Goal: Task Accomplishment & Management: Complete application form

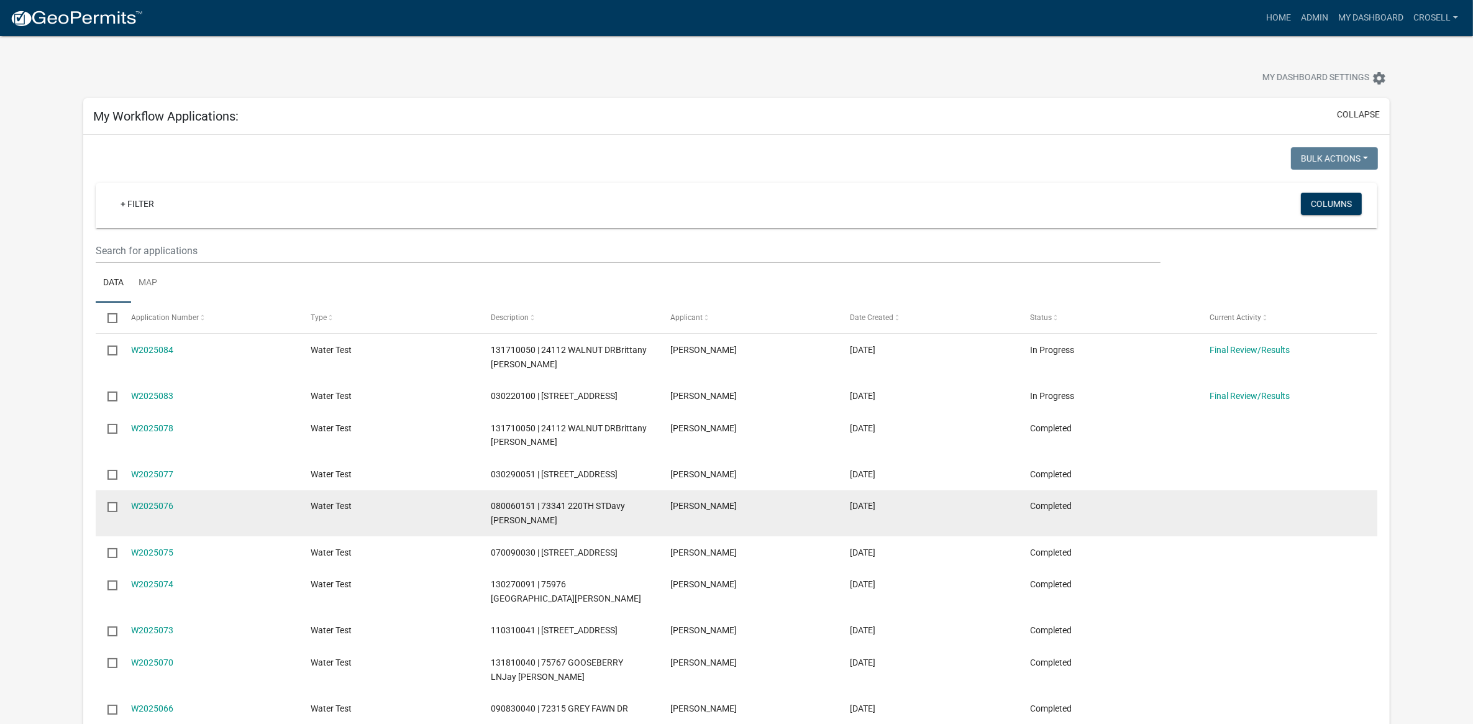
click at [509, 504] on span "080060151 | 73341 220TH STDavy [PERSON_NAME]" at bounding box center [558, 513] width 134 height 24
copy span "080060151"
click at [142, 499] on div "W2025076" at bounding box center [209, 506] width 156 height 14
click at [141, 501] on link "W2025076" at bounding box center [152, 506] width 42 height 10
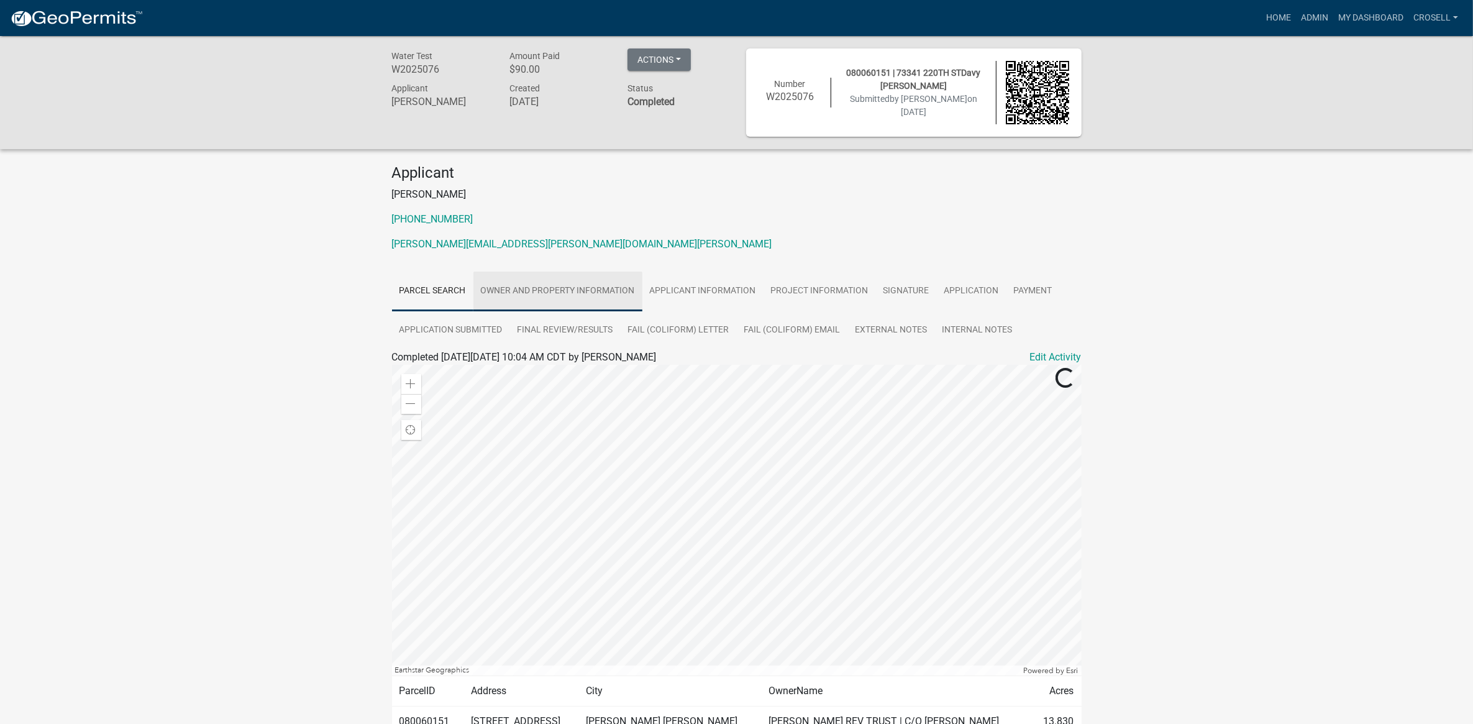
click at [581, 294] on link "Owner and Property Information" at bounding box center [557, 291] width 169 height 40
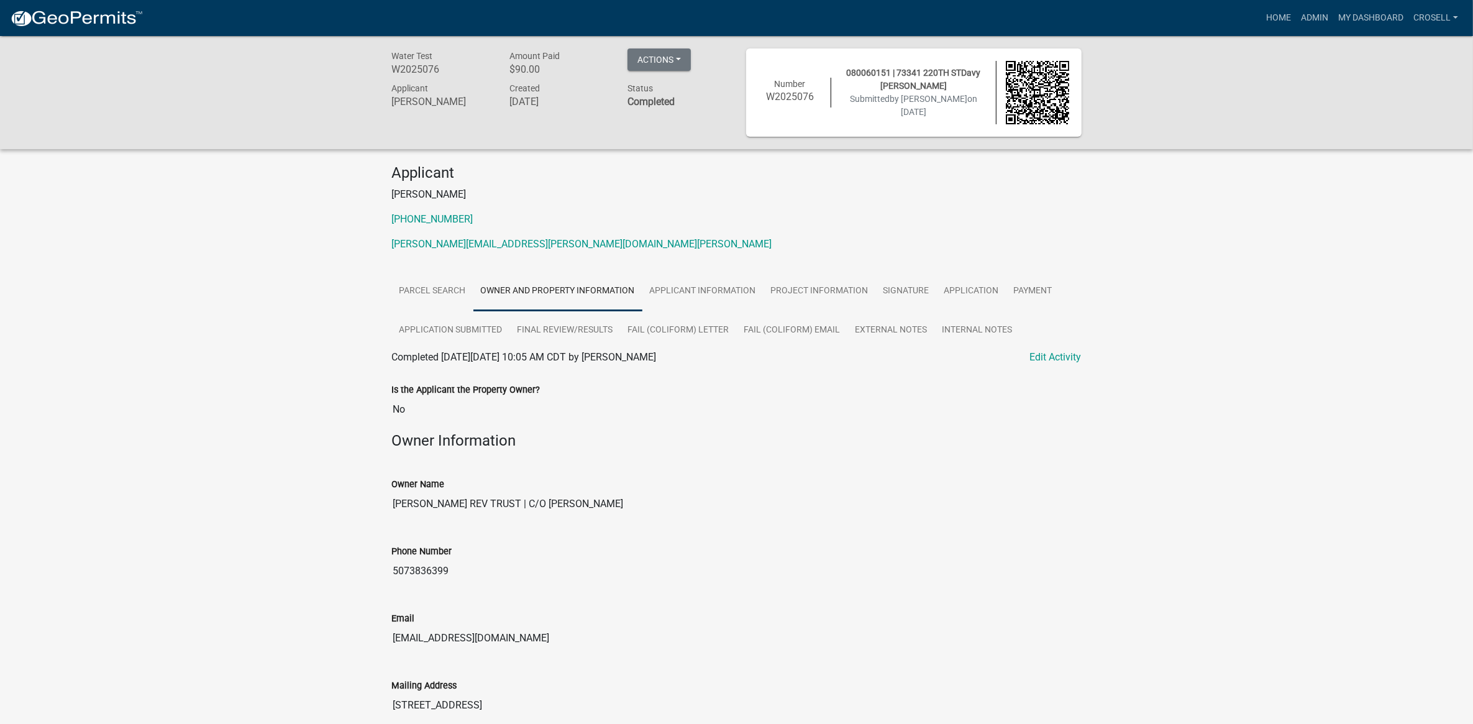
click at [426, 566] on input "5073836399" at bounding box center [737, 570] width 690 height 25
drag, startPoint x: 522, startPoint y: 644, endPoint x: 384, endPoint y: 647, distance: 138.6
click at [384, 647] on div "Email davyvillarreal@landproz.com" at bounding box center [737, 626] width 708 height 67
click at [544, 636] on input "[EMAIL_ADDRESS][DOMAIN_NAME]" at bounding box center [737, 638] width 690 height 25
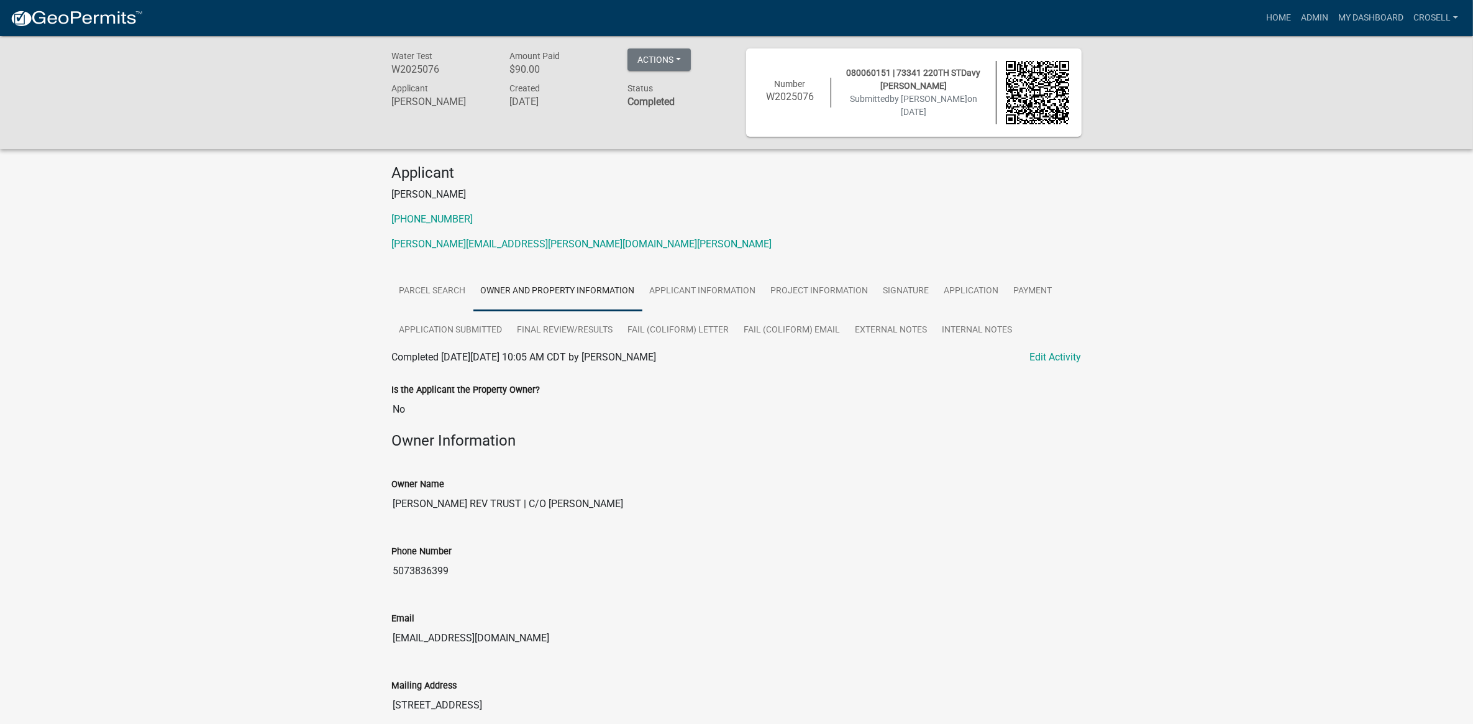
drag, startPoint x: 575, startPoint y: 634, endPoint x: 330, endPoint y: 536, distance: 263.7
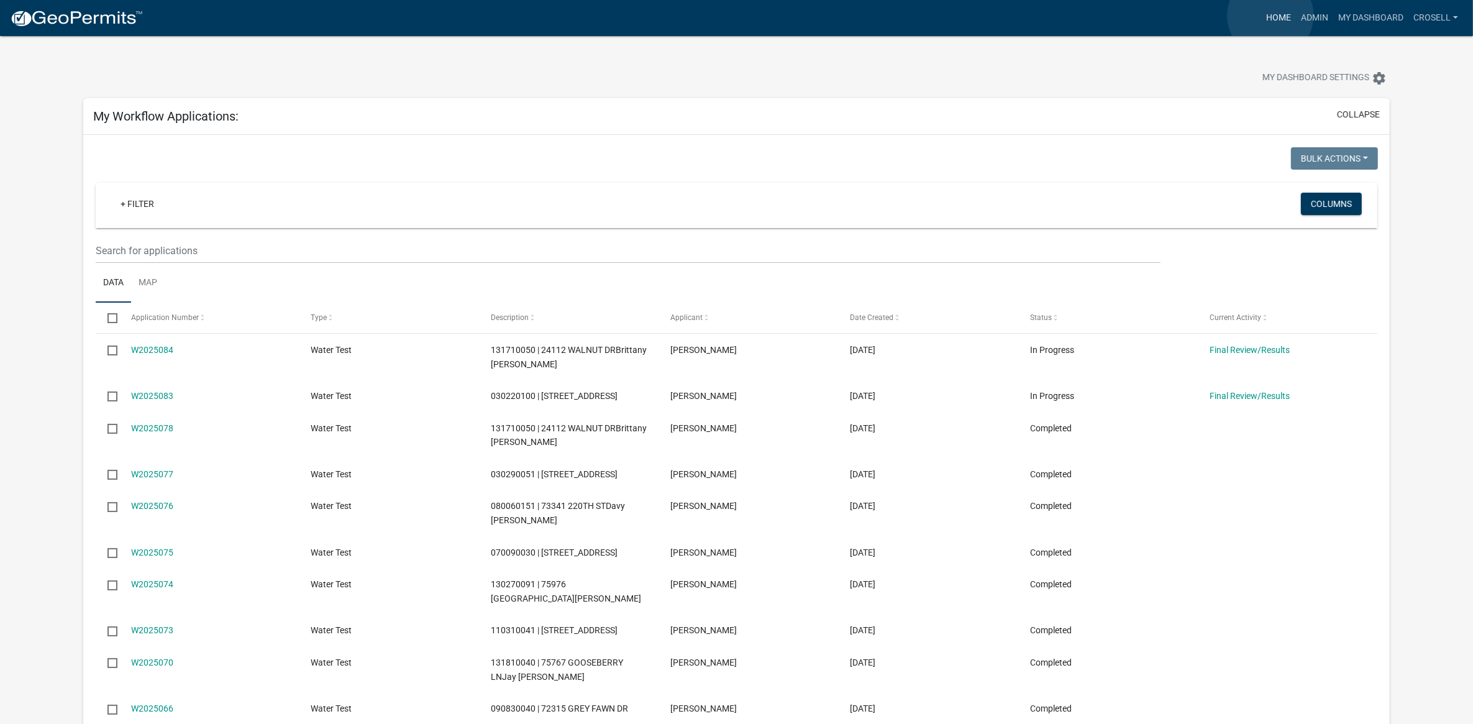
click at [1270, 16] on link "Home" at bounding box center [1278, 18] width 35 height 24
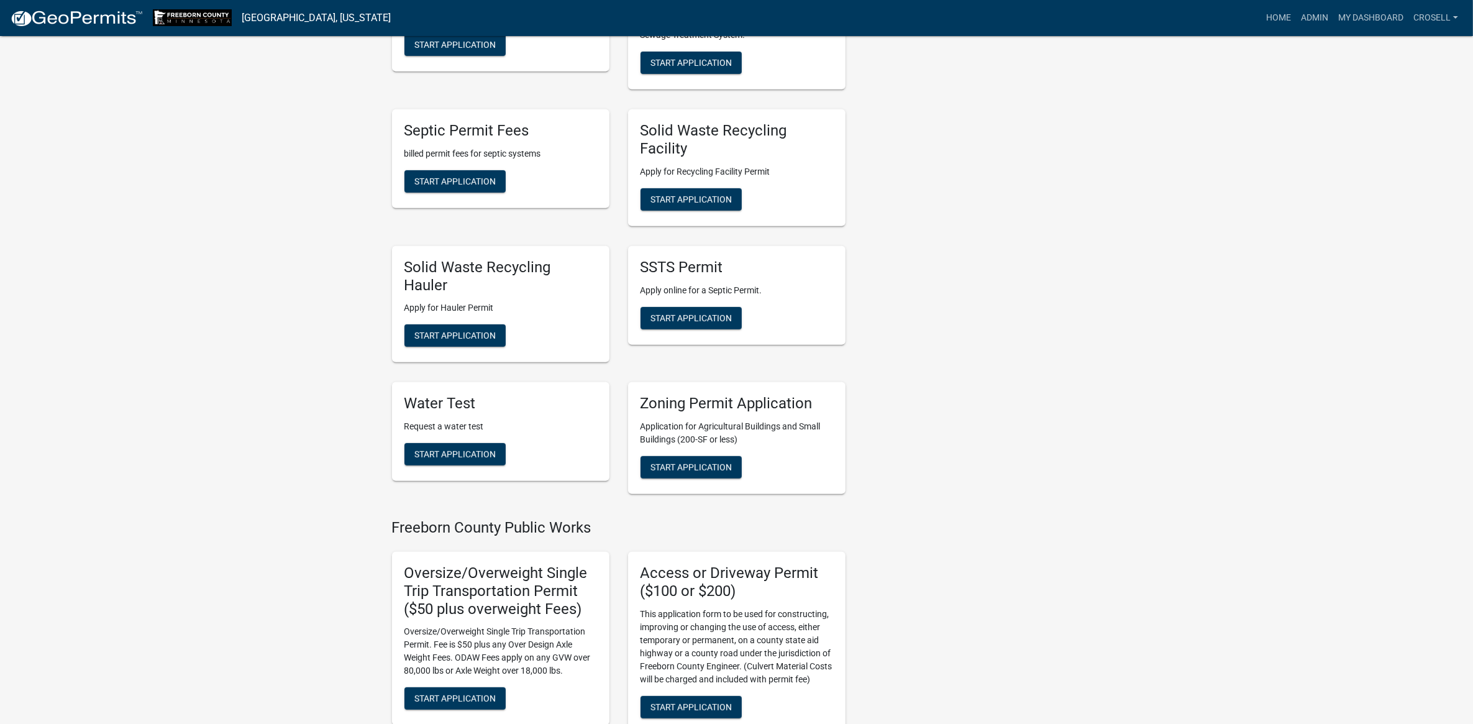
scroll to position [699, 0]
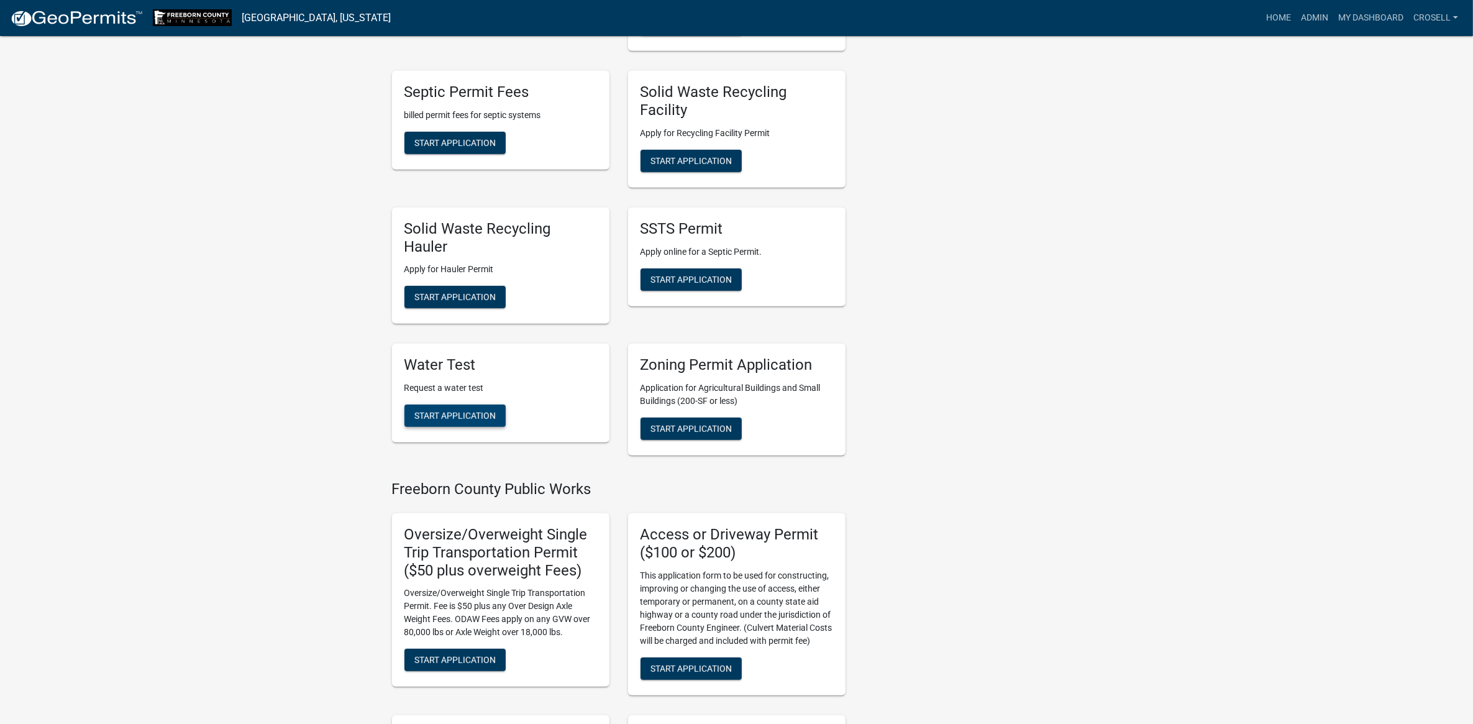
click at [449, 411] on span "Start Application" at bounding box center [454, 416] width 81 height 10
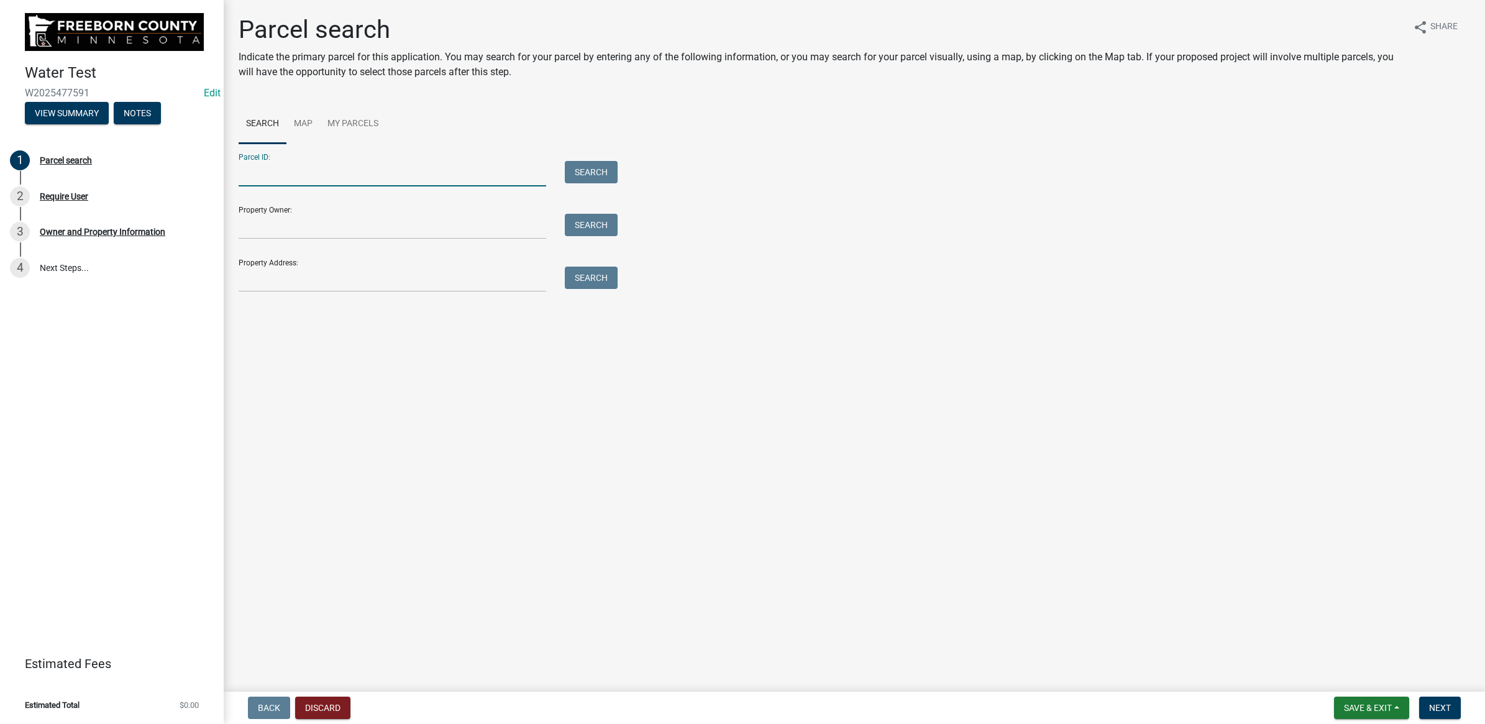
paste input "080060151"
type input "080060151"
click at [598, 172] on button "Search" at bounding box center [591, 172] width 53 height 22
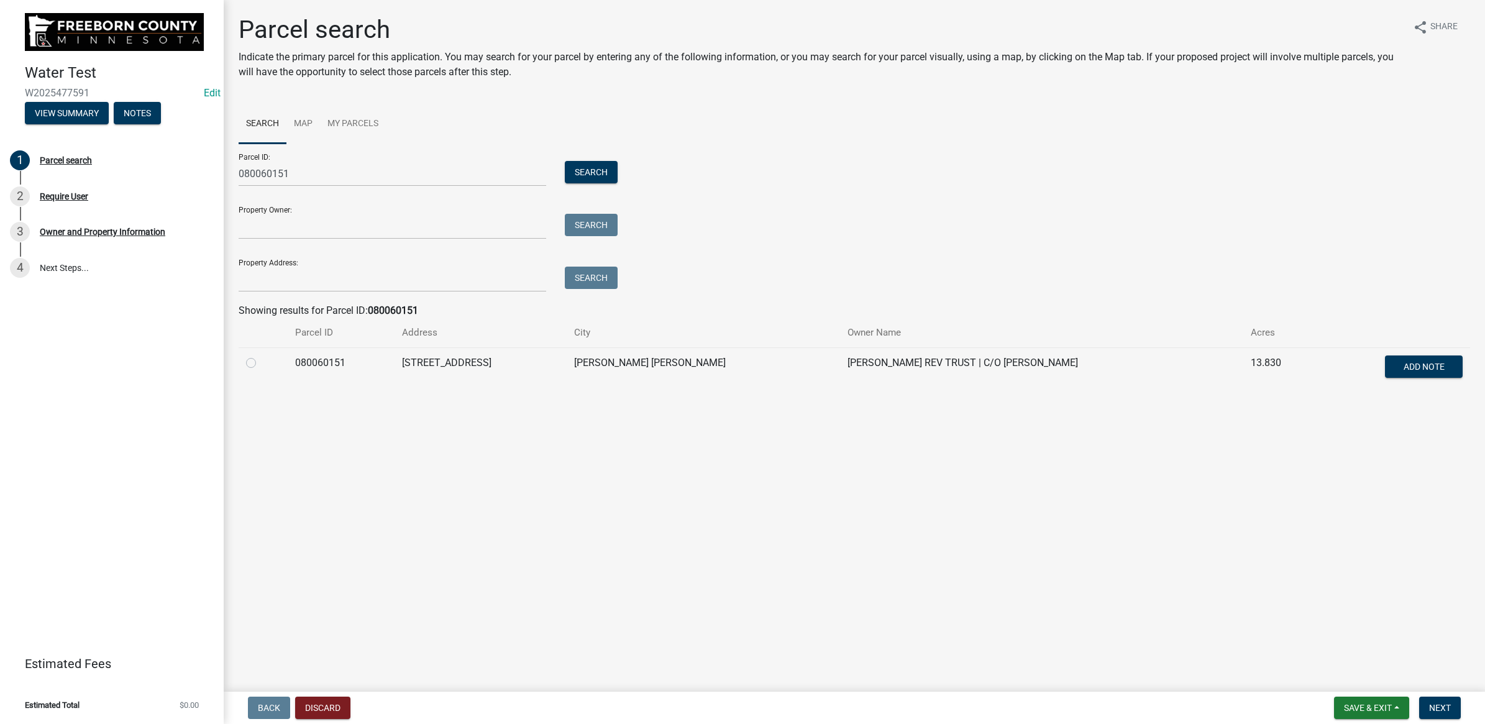
click at [244, 361] on td at bounding box center [263, 367] width 49 height 41
click at [261, 355] on label at bounding box center [261, 355] width 0 height 0
click at [261, 361] on input "radio" at bounding box center [265, 359] width 8 height 8
radio input "true"
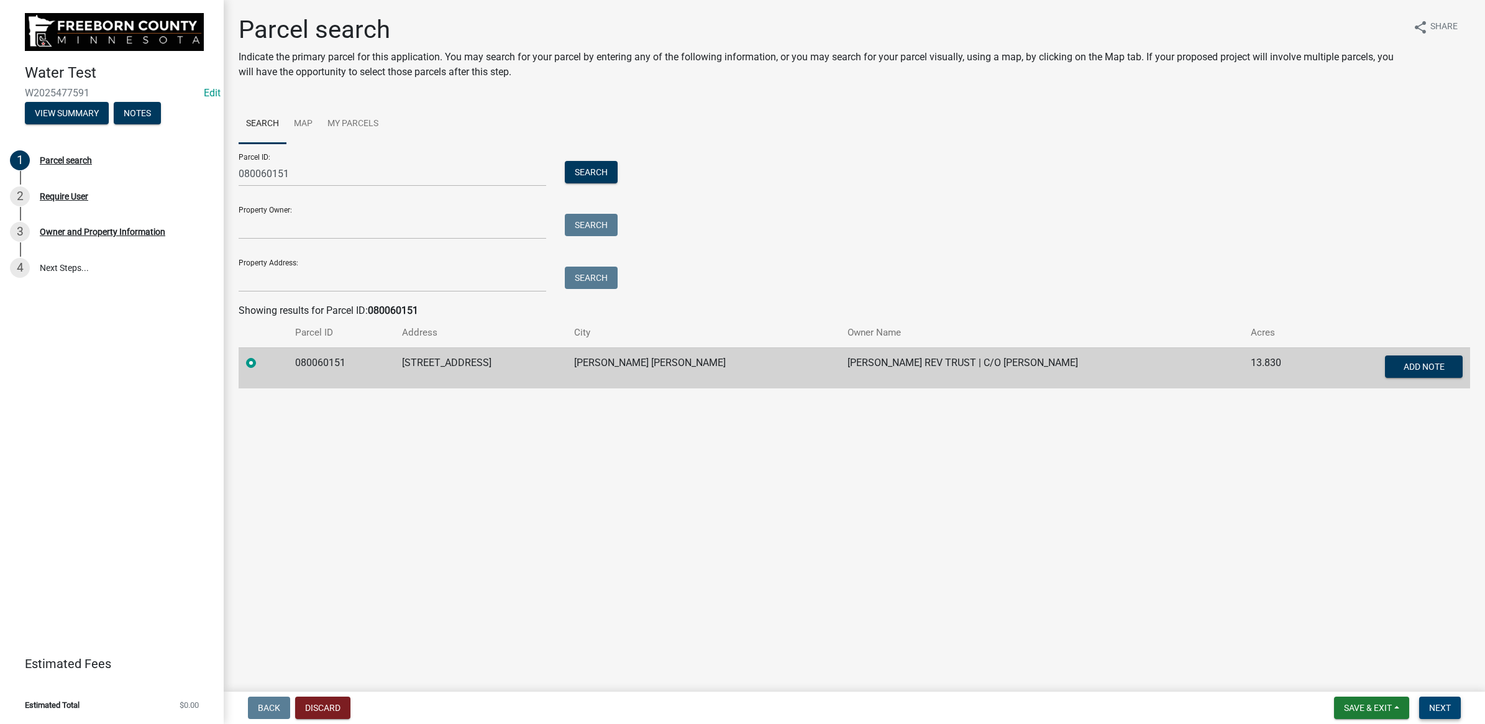
click at [1443, 713] on button "Next" at bounding box center [1440, 707] width 42 height 22
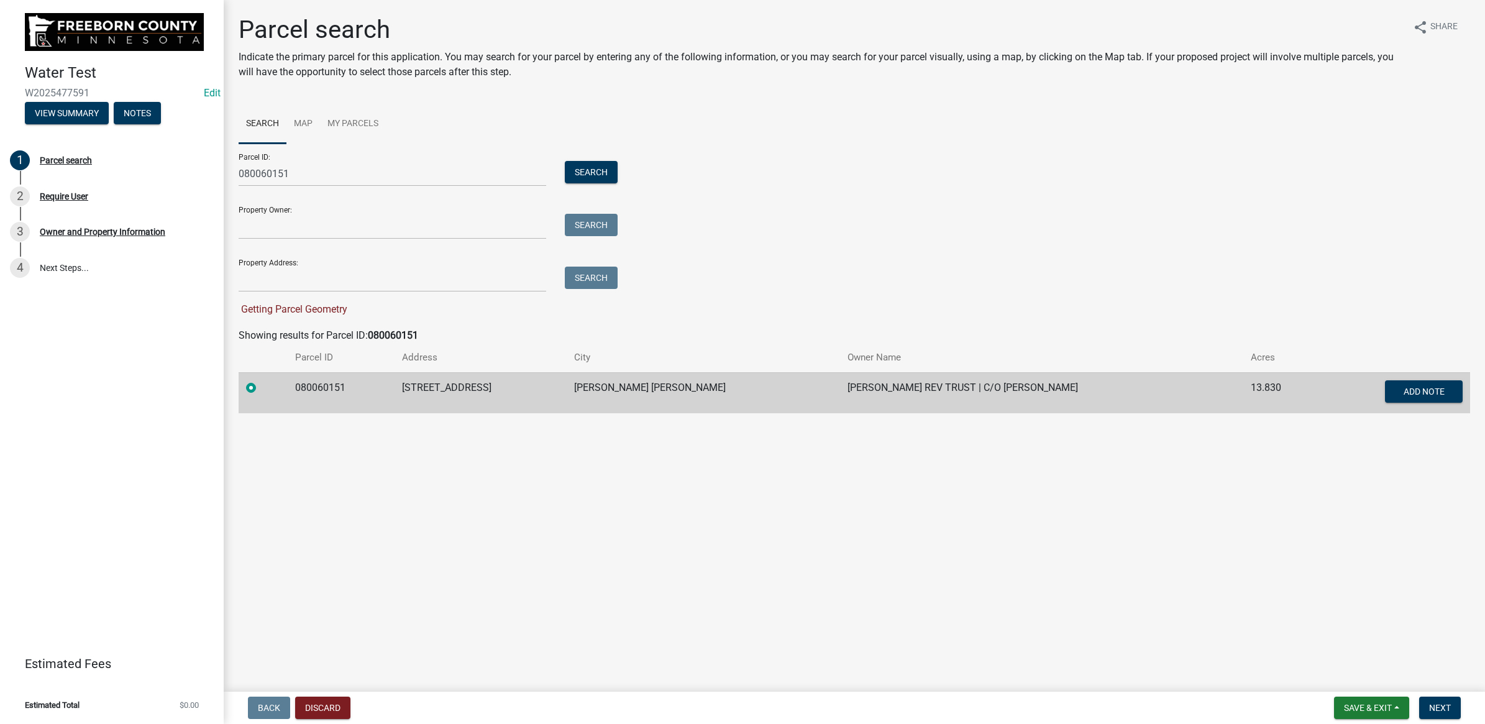
click at [398, 429] on main "Parcel search Indicate the primary parcel for this application. You may search …" at bounding box center [854, 343] width 1261 height 686
click at [1441, 709] on span "Next" at bounding box center [1440, 708] width 22 height 10
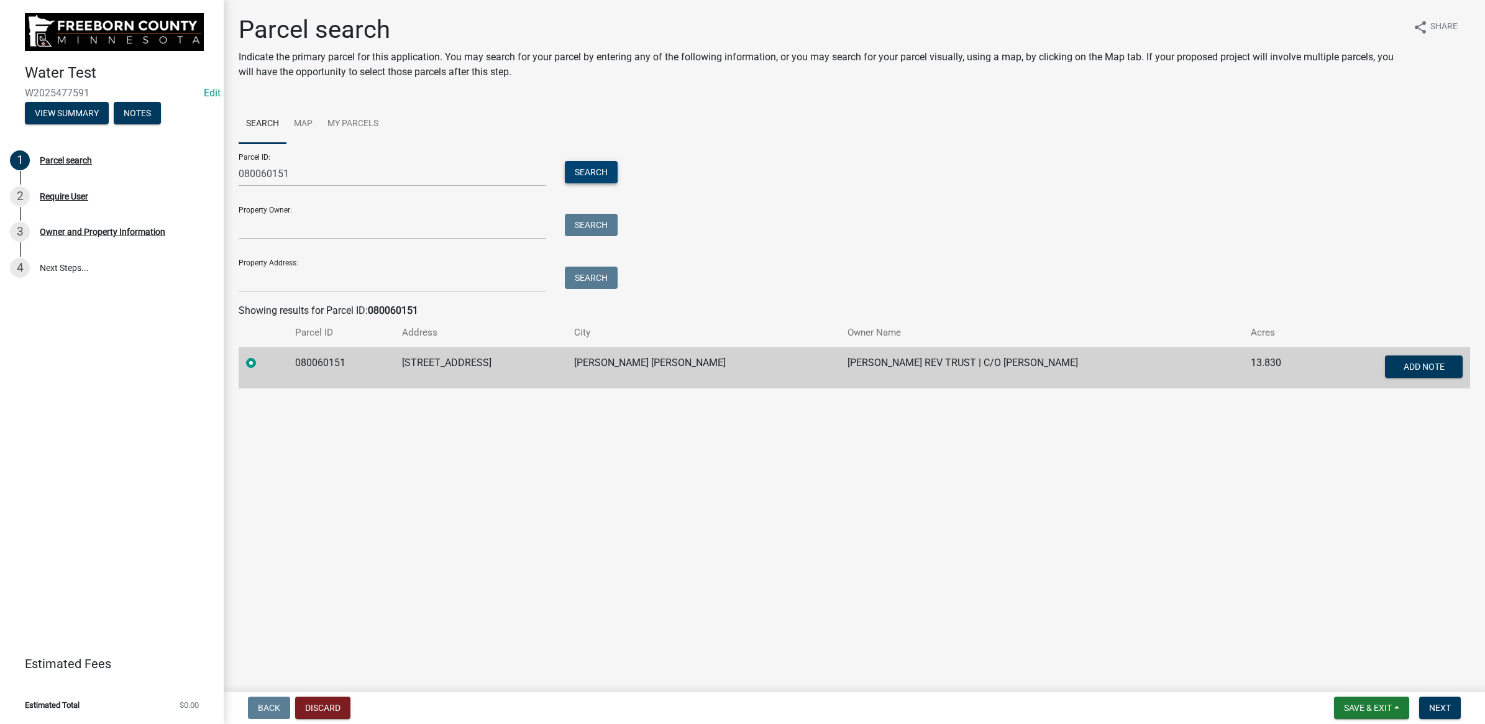
click at [582, 165] on button "Search" at bounding box center [591, 172] width 53 height 22
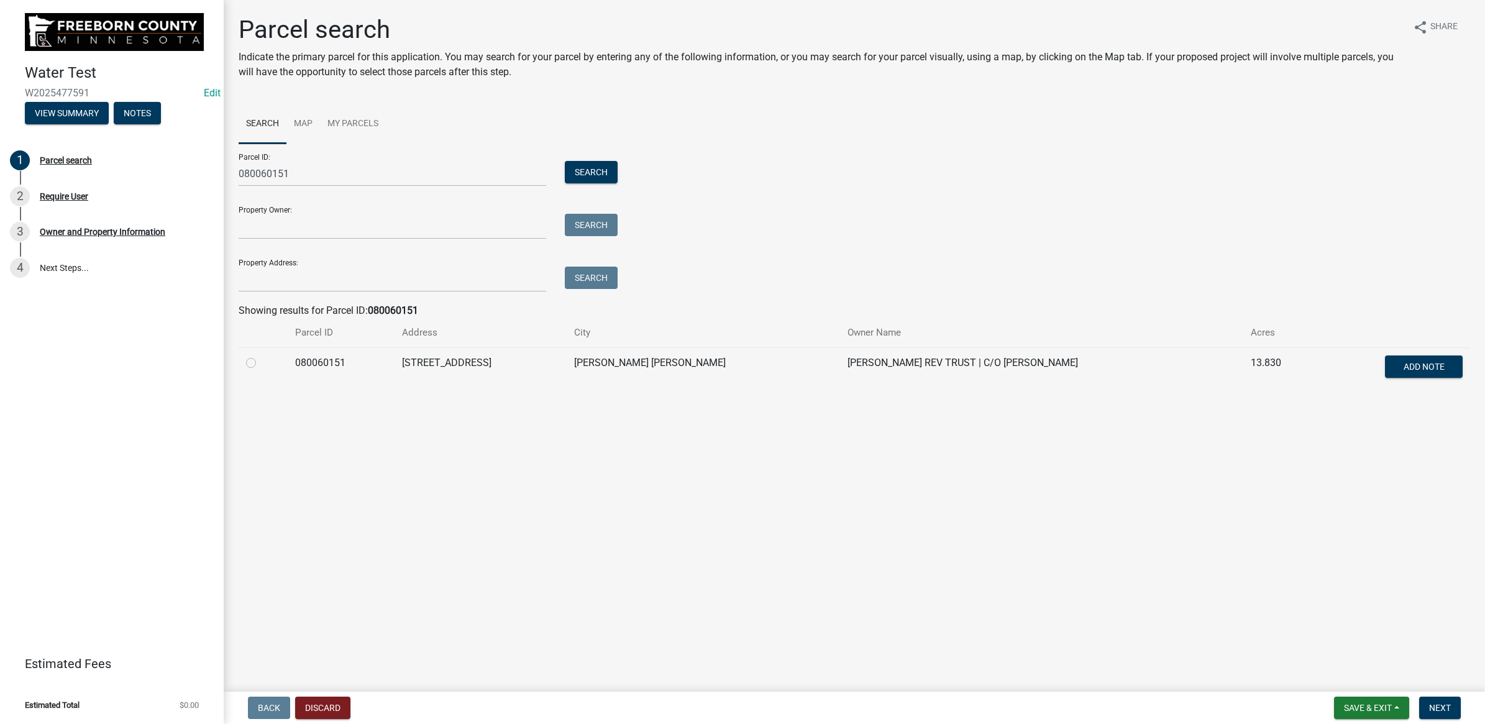
click at [244, 363] on td at bounding box center [263, 367] width 49 height 41
click at [261, 355] on label at bounding box center [261, 355] width 0 height 0
click at [261, 362] on input "radio" at bounding box center [265, 359] width 8 height 8
radio input "true"
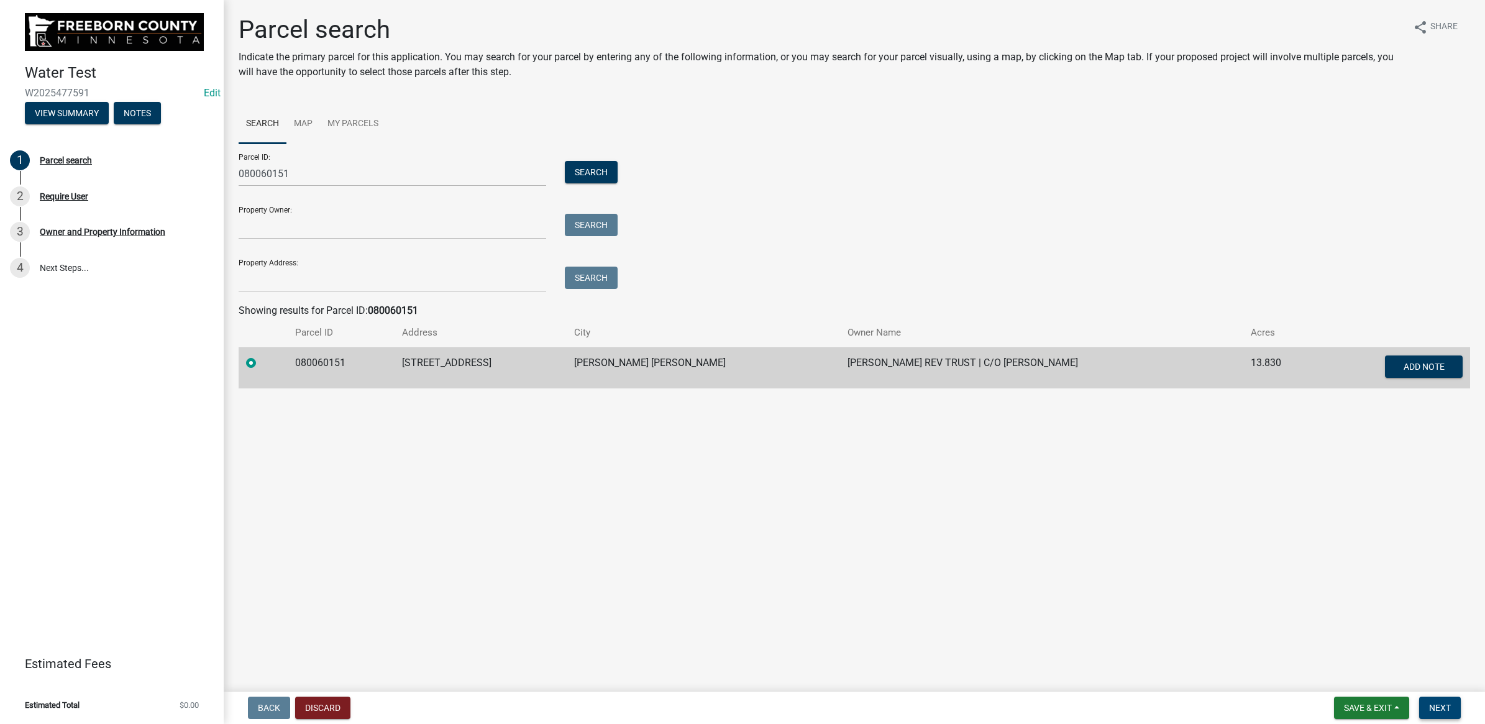
click at [1438, 709] on span "Next" at bounding box center [1440, 708] width 22 height 10
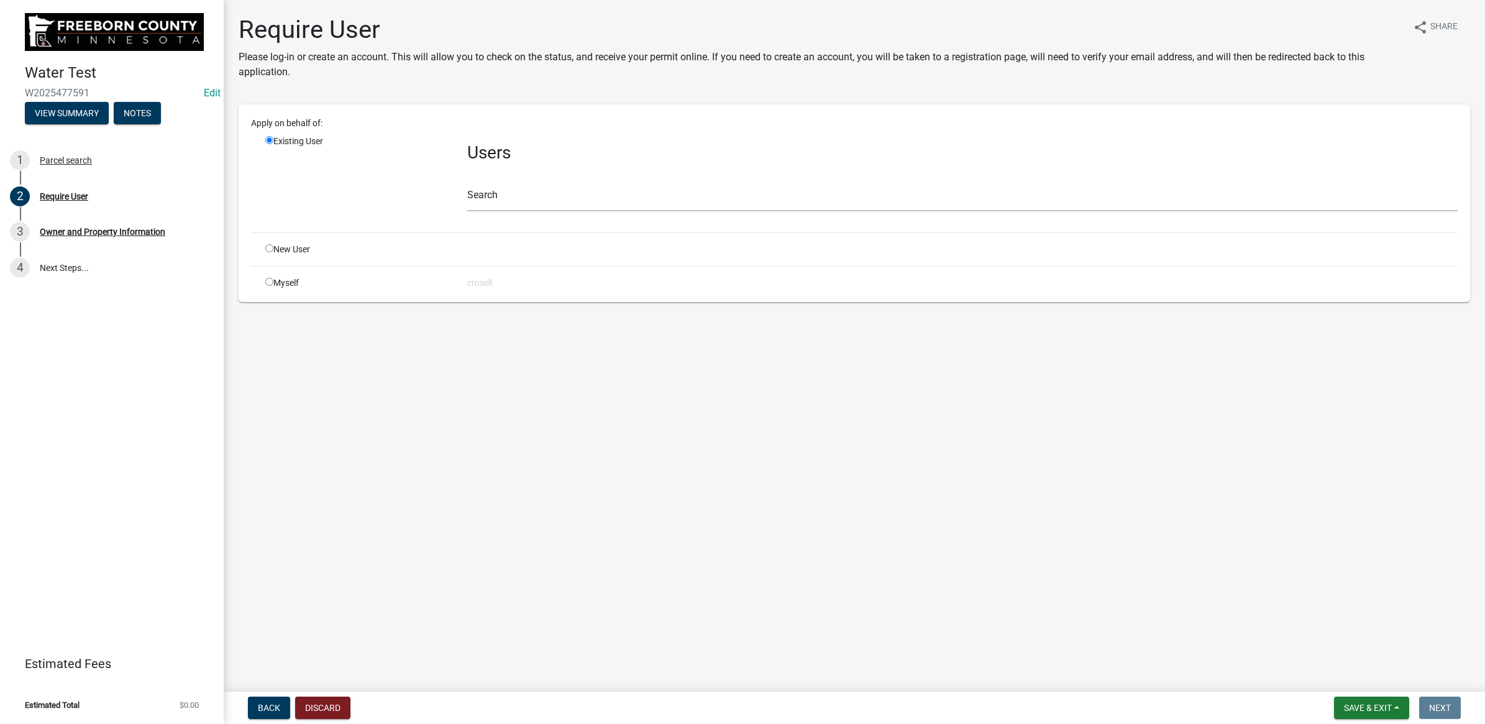
click at [268, 283] on input "radio" at bounding box center [269, 282] width 8 height 8
radio input "true"
radio input "false"
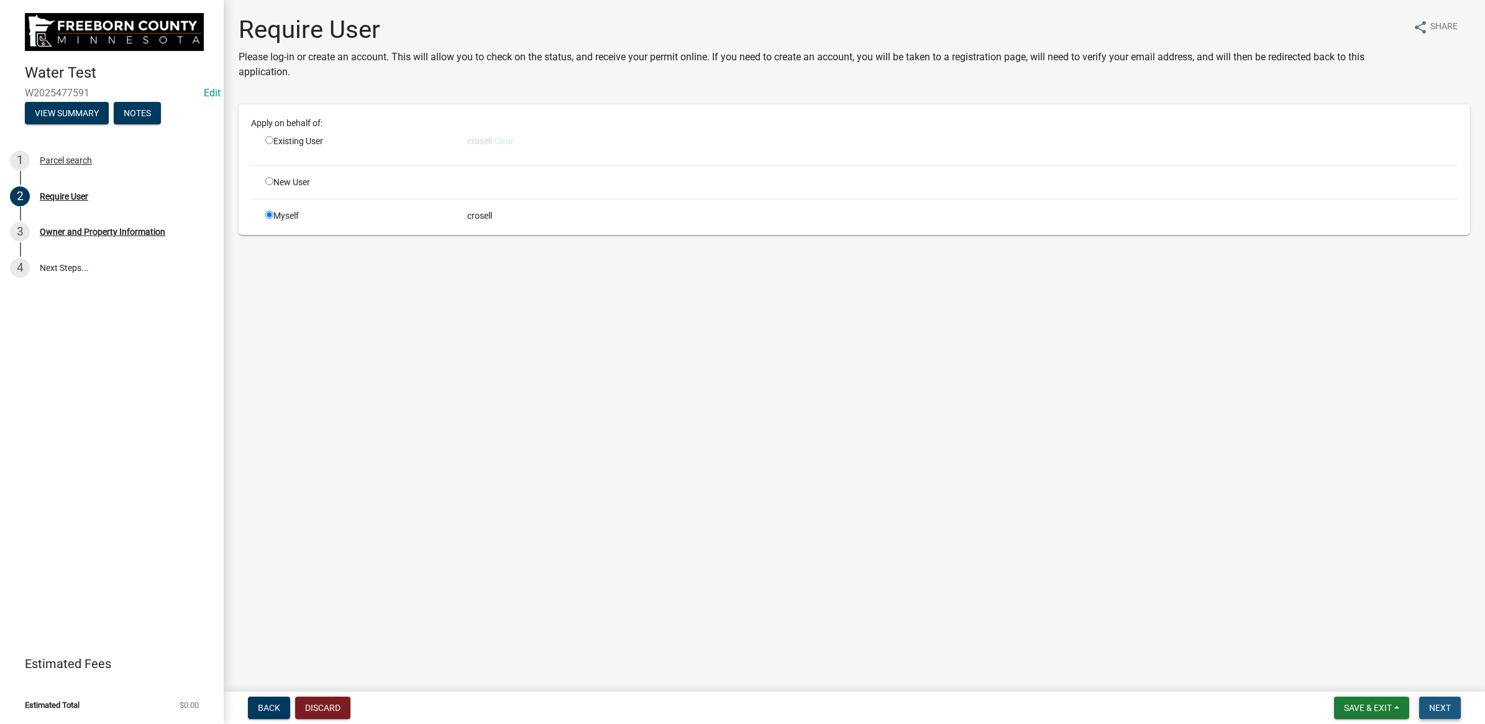
click at [1447, 703] on span "Next" at bounding box center [1440, 708] width 22 height 10
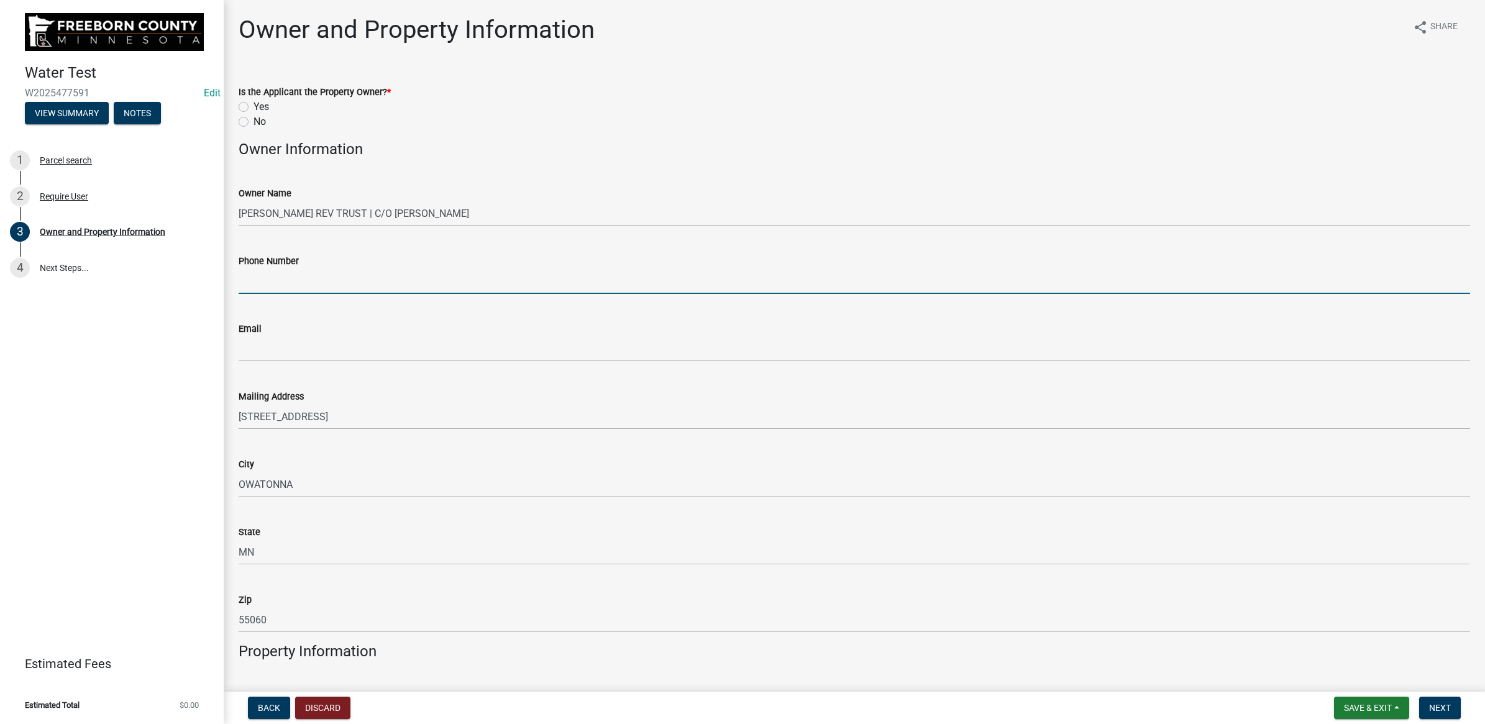
click at [263, 287] on input "Phone Number" at bounding box center [854, 280] width 1231 height 25
paste input "[PHONE_NUMBER]"
type input "[PHONE_NUMBER]"
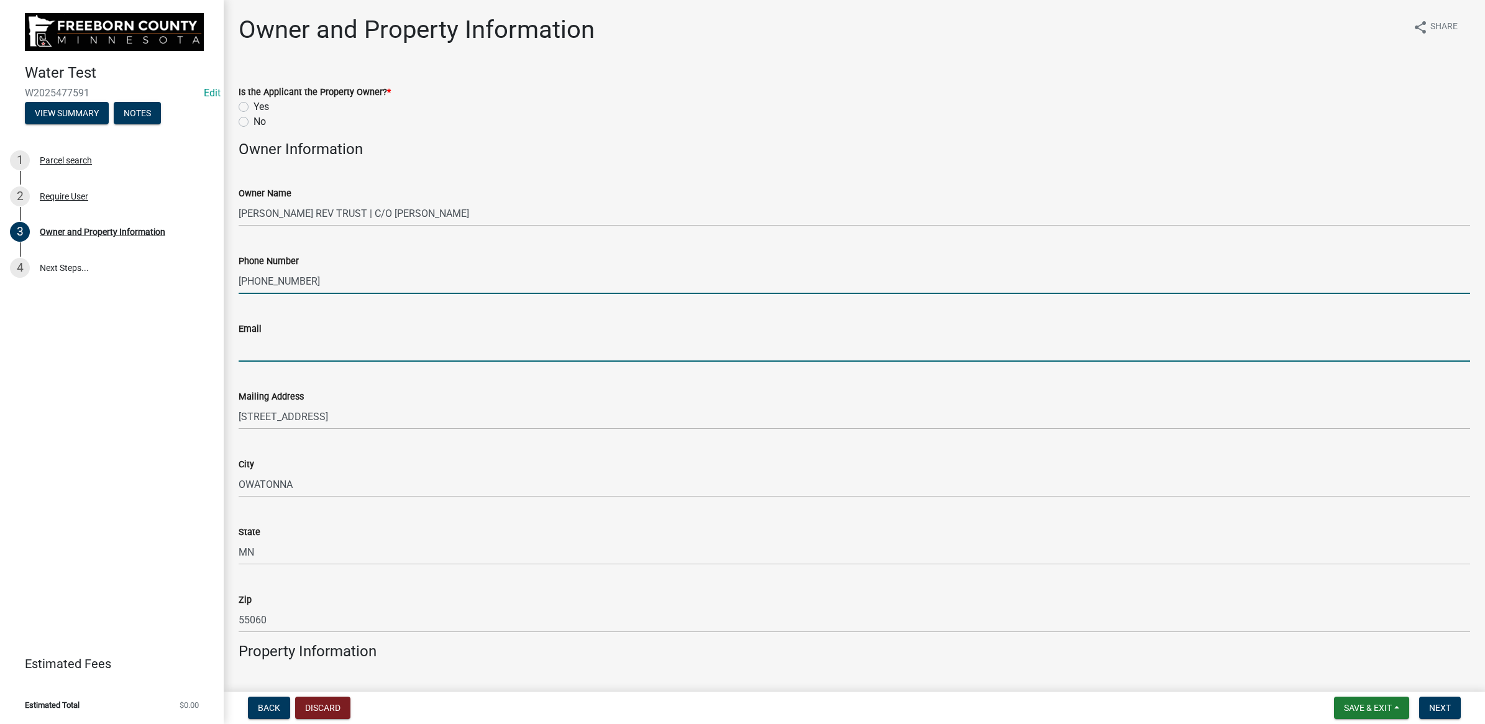
click at [278, 349] on input "Email" at bounding box center [854, 348] width 1231 height 25
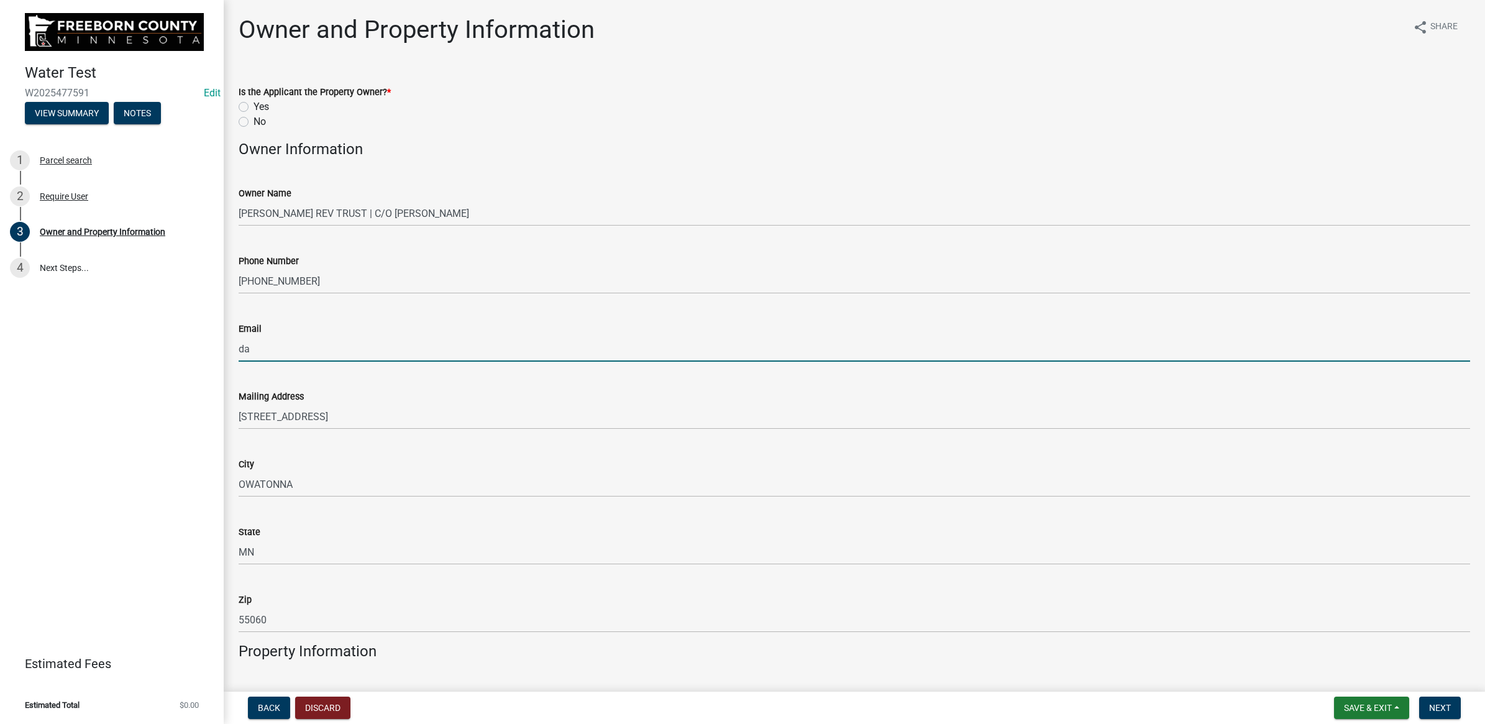
type input "[EMAIL_ADDRESS][DOMAIN_NAME]"
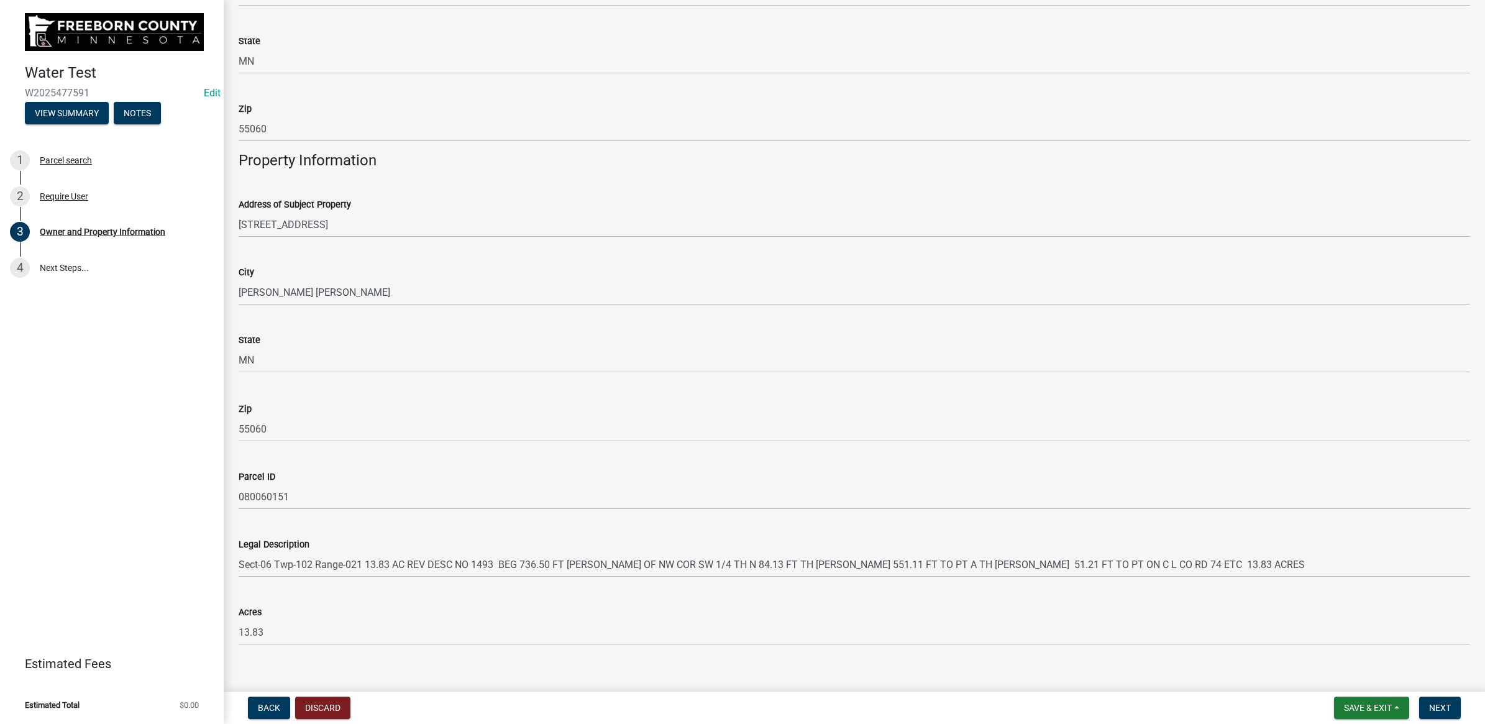
scroll to position [507, 0]
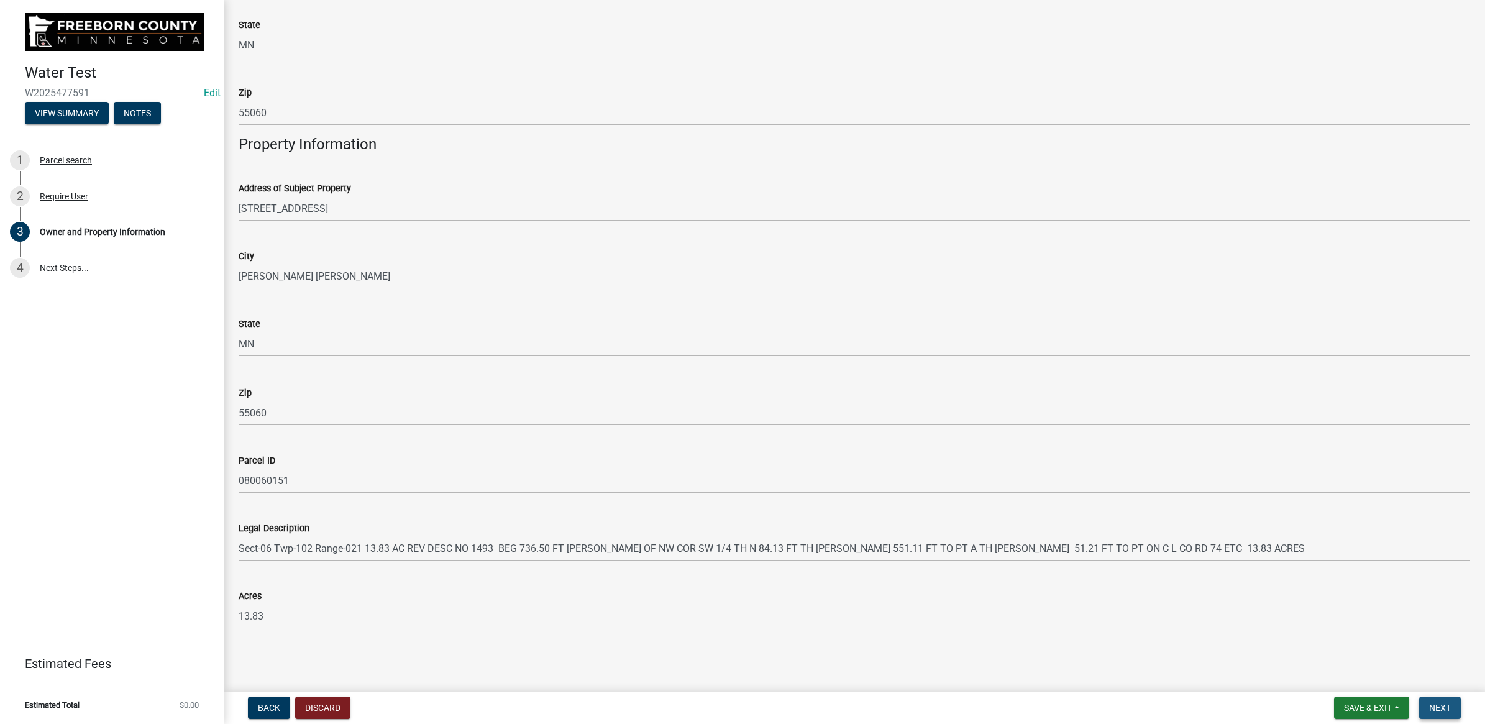
click at [1438, 713] on button "Next" at bounding box center [1440, 707] width 42 height 22
click at [1435, 704] on span "Next" at bounding box center [1440, 708] width 22 height 10
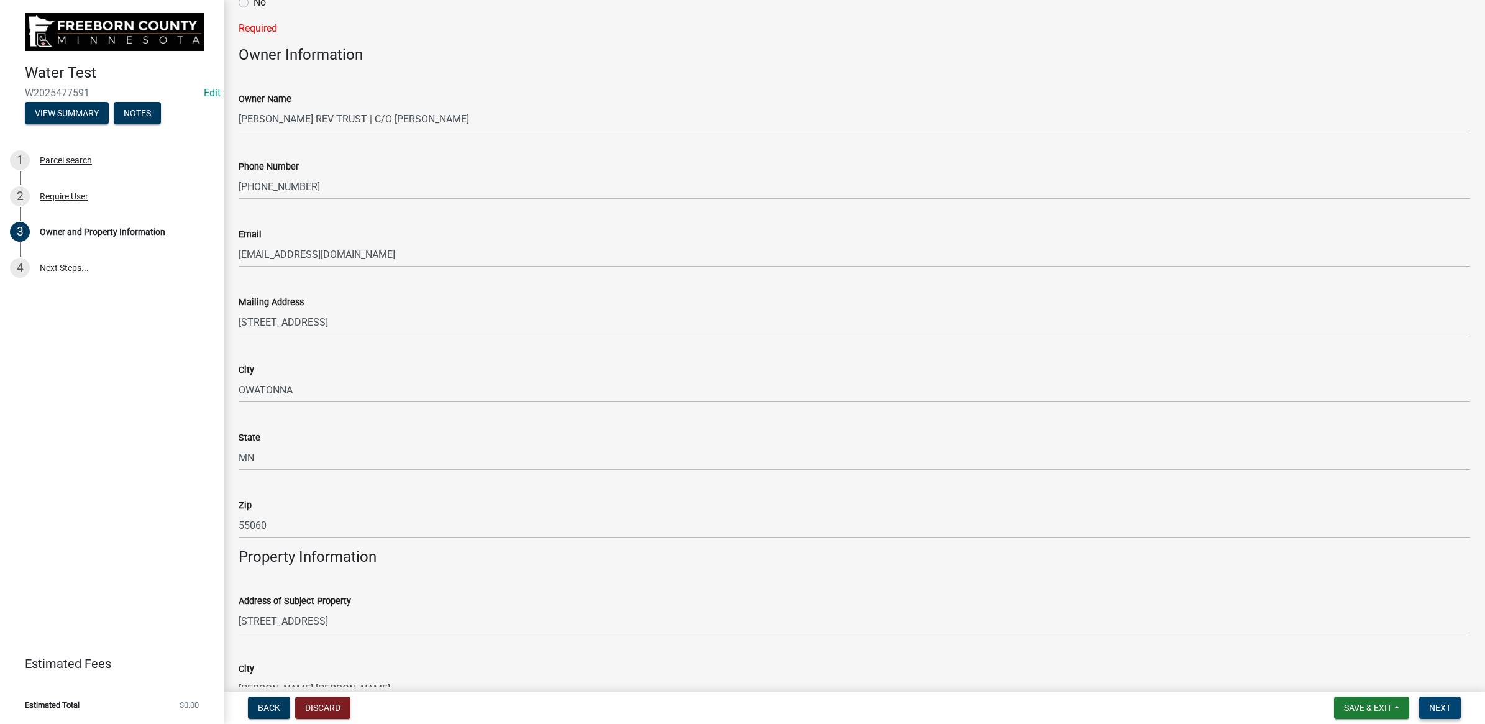
scroll to position [0, 0]
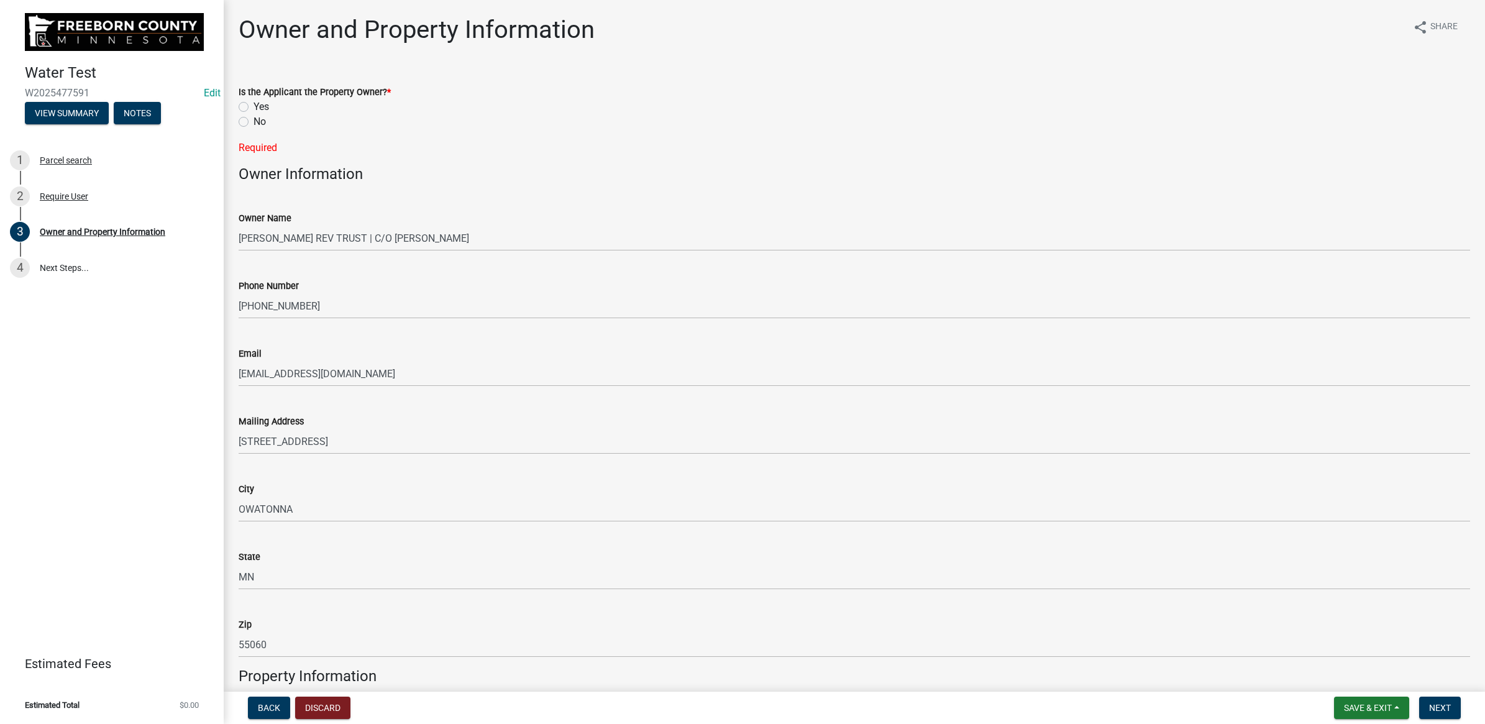
click at [253, 121] on label "No" at bounding box center [259, 121] width 12 height 15
click at [253, 121] on input "No" at bounding box center [257, 118] width 8 height 8
radio input "true"
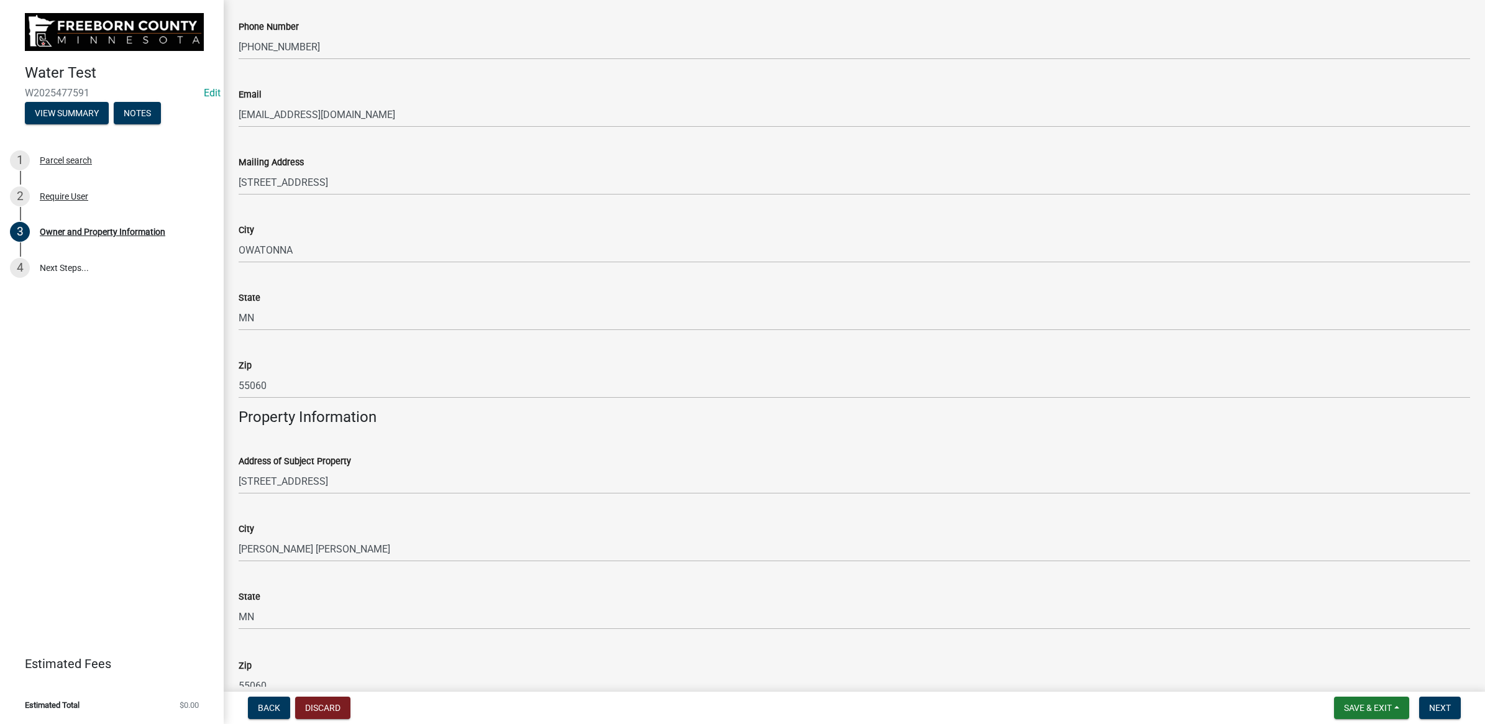
scroll to position [507, 0]
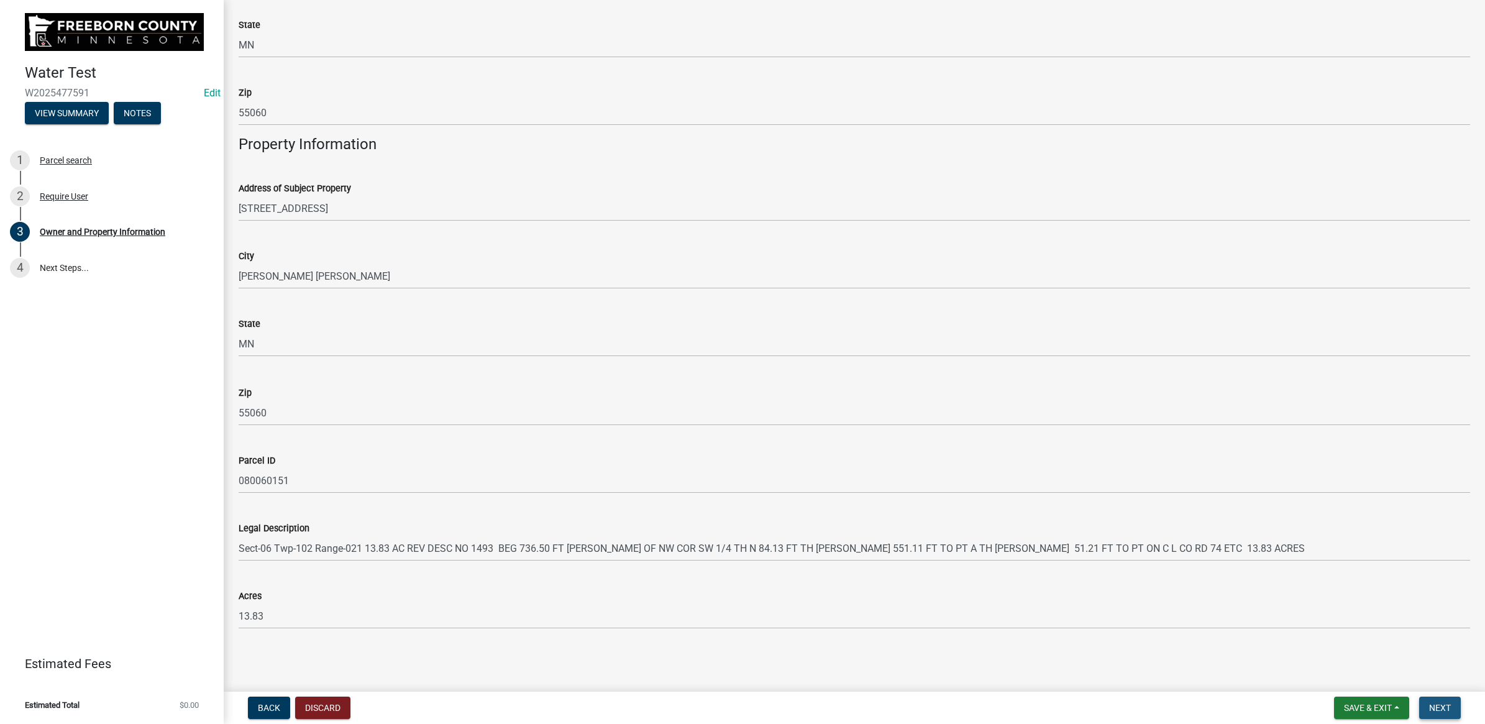
click at [1452, 701] on button "Next" at bounding box center [1440, 707] width 42 height 22
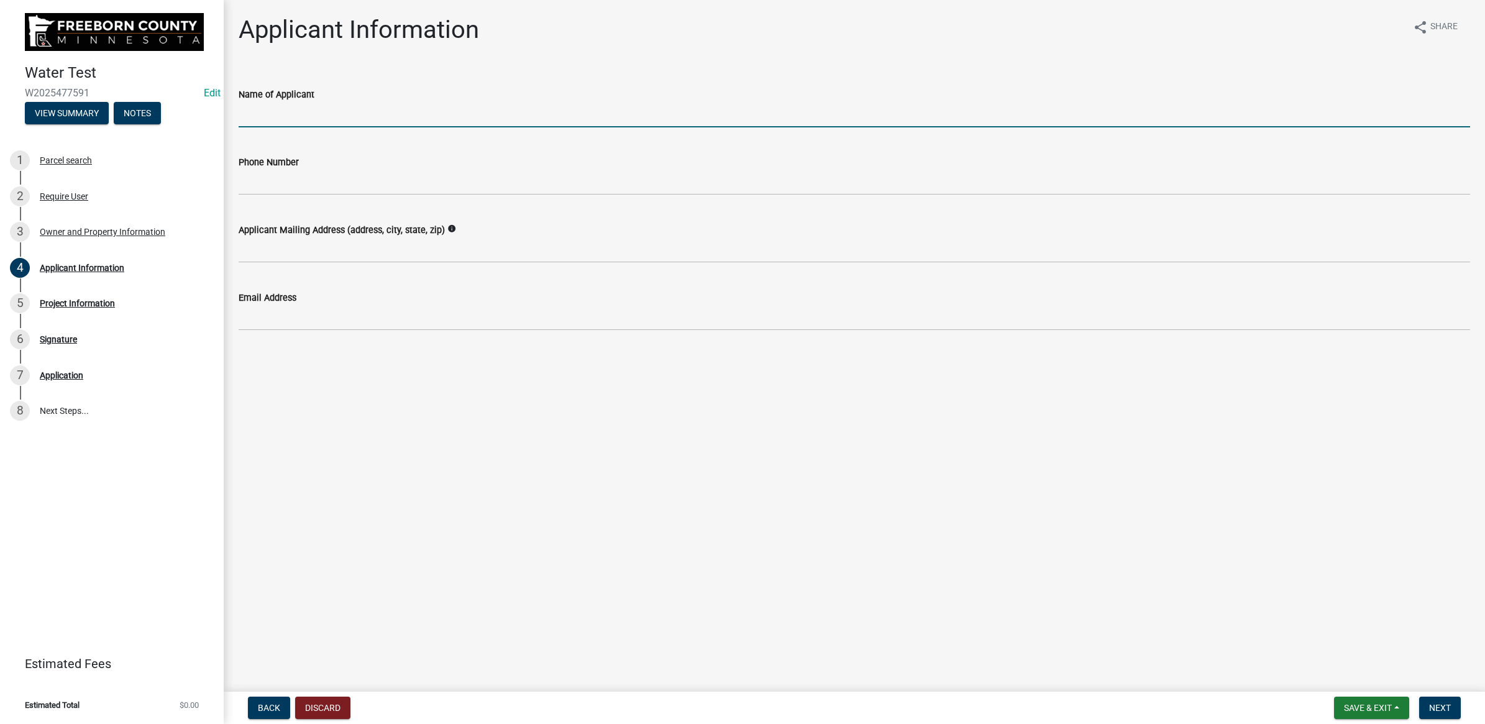
click at [250, 122] on input "Name of Applicant" at bounding box center [854, 114] width 1231 height 25
type input "[PERSON_NAME]"
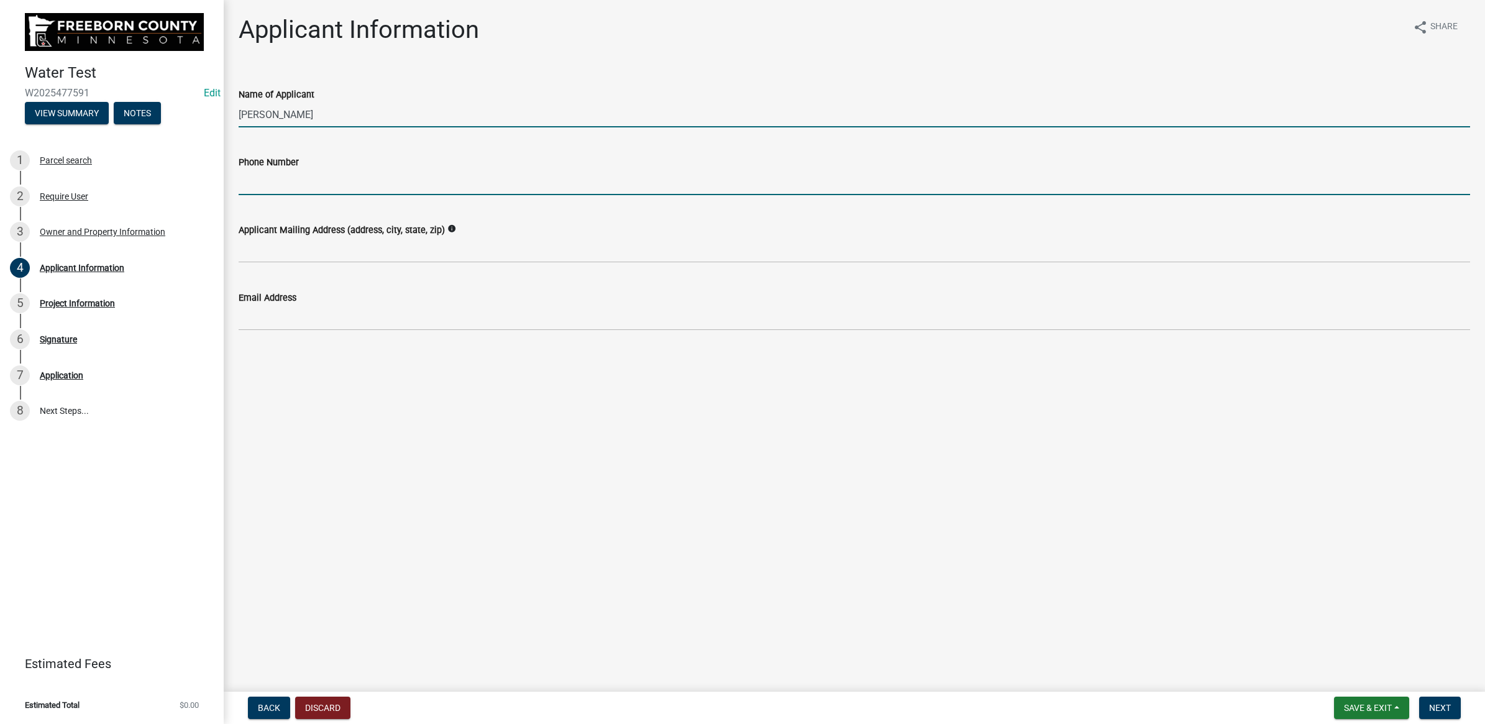
type input "5073836399"
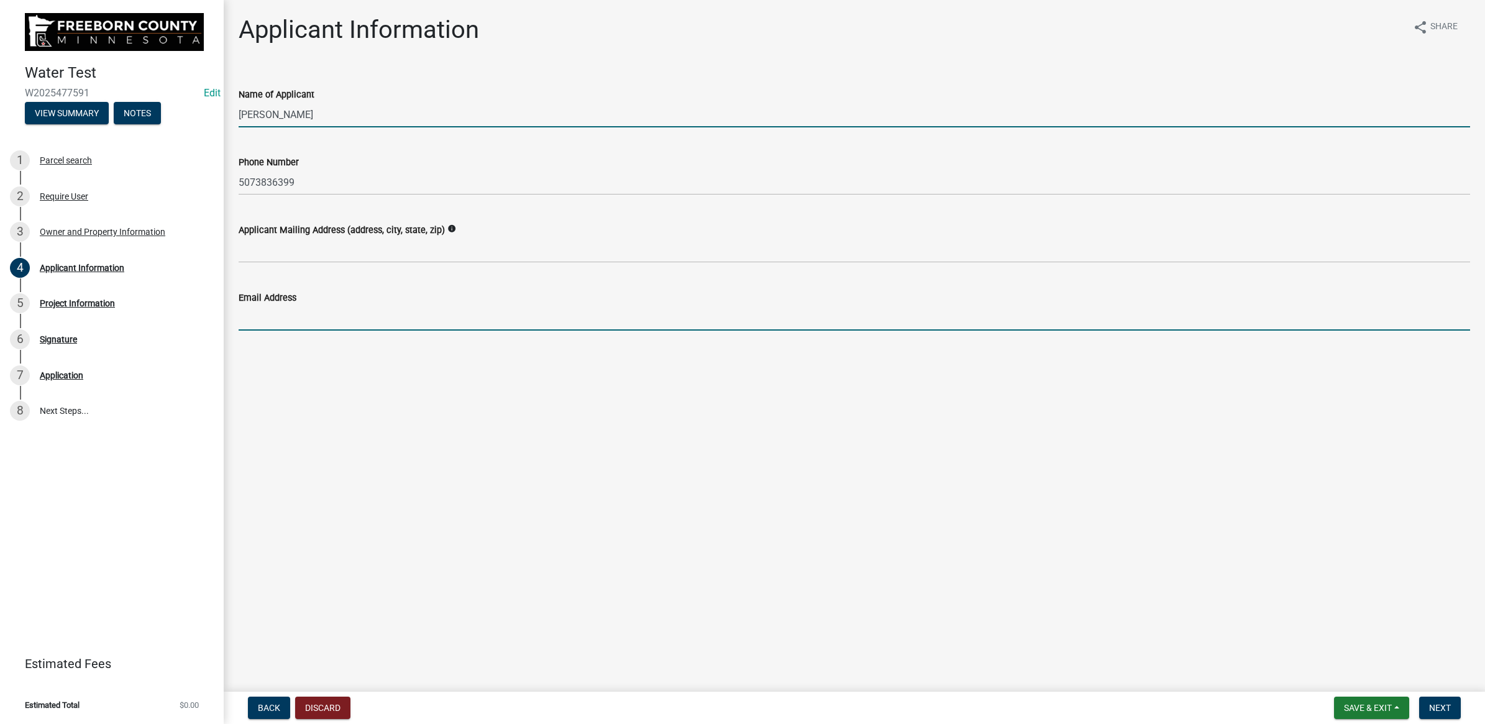
type input "[PERSON_NAME][EMAIL_ADDRESS][PERSON_NAME][DOMAIN_NAME]"
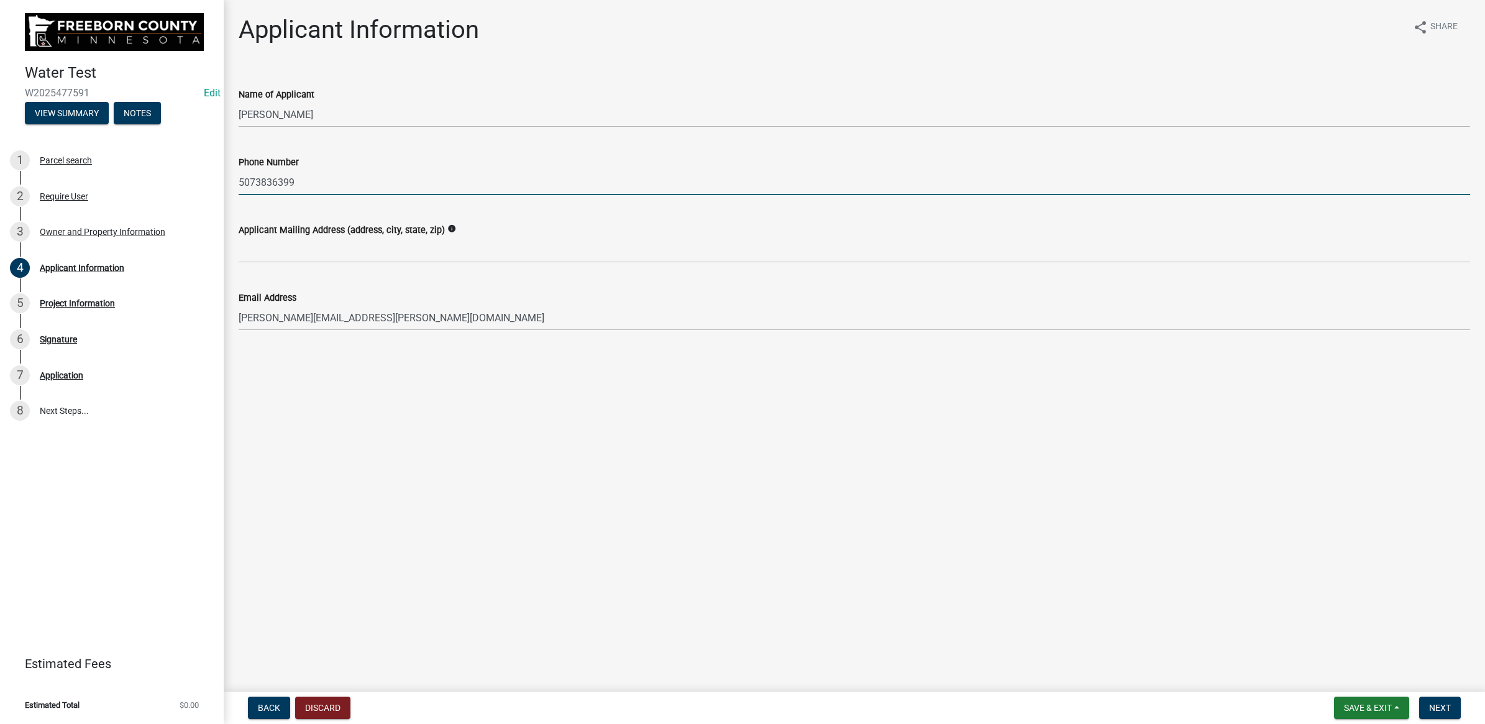
click at [365, 178] on input "5073836399" at bounding box center [854, 182] width 1231 height 25
drag, startPoint x: 340, startPoint y: 186, endPoint x: 185, endPoint y: 175, distance: 155.7
click at [185, 175] on div "Water Test W2025477591 Edit View Summary Notes 1 Parcel search 2 Require User 3…" at bounding box center [742, 362] width 1485 height 724
paste input "-318-0247"
type input "[PHONE_NUMBER]"
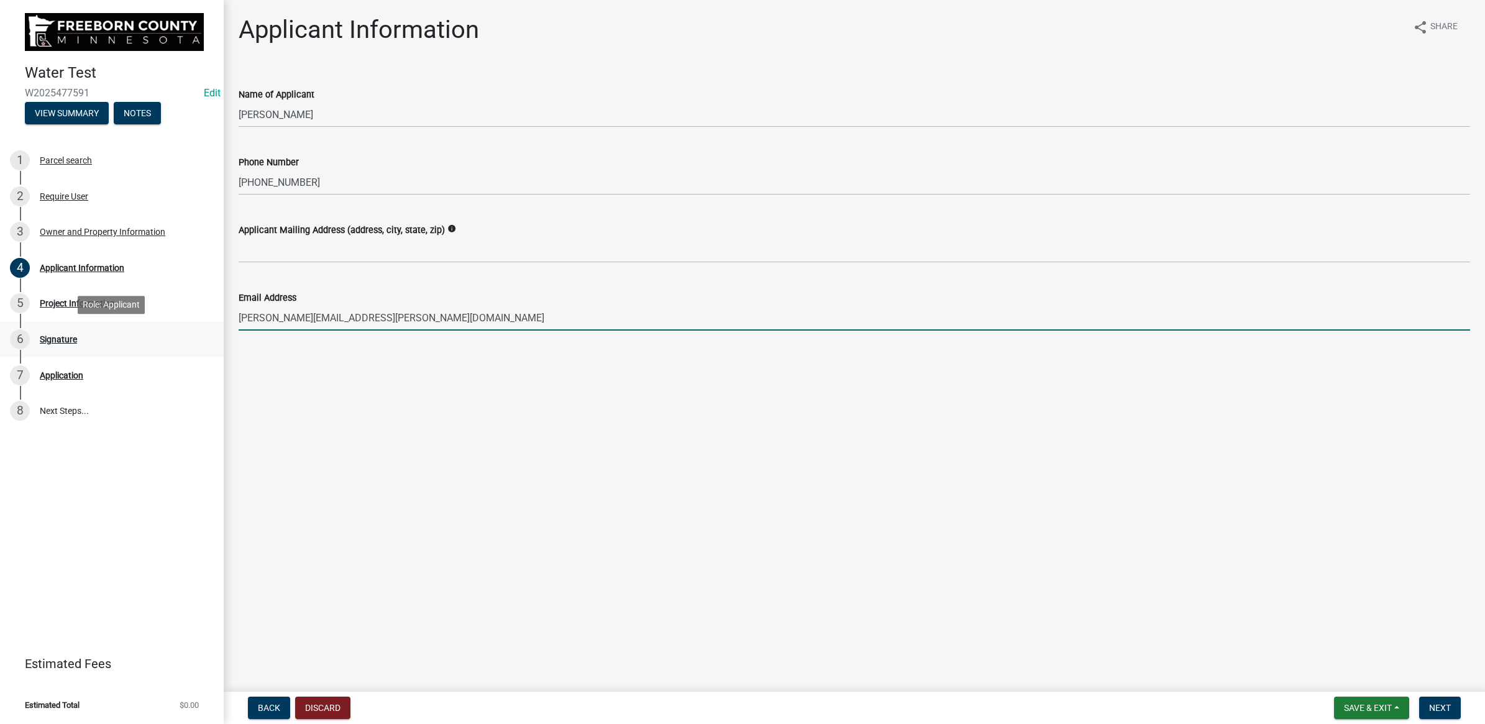
drag, startPoint x: 485, startPoint y: 323, endPoint x: 188, endPoint y: 321, distance: 296.3
click at [188, 321] on div "Water Test W2025477591 Edit View Summary Notes 1 Parcel search 2 Require User 3…" at bounding box center [742, 362] width 1485 height 724
drag, startPoint x: 344, startPoint y: 311, endPoint x: 199, endPoint y: 301, distance: 145.1
click at [199, 301] on div "Water Test W2025477591 Edit View Summary Notes 1 Parcel search 2 Require User 3…" at bounding box center [742, 362] width 1485 height 724
drag, startPoint x: 293, startPoint y: 321, endPoint x: 134, endPoint y: 324, distance: 159.7
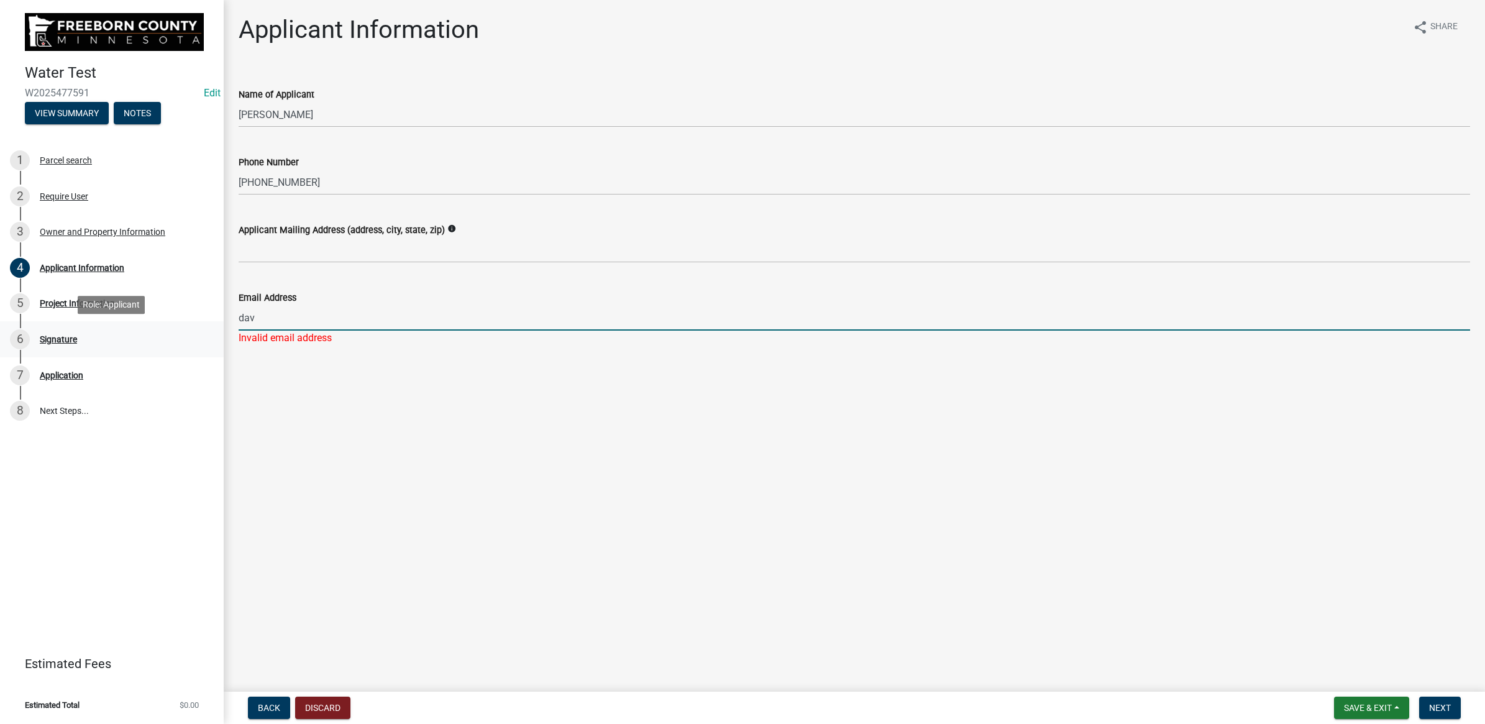
click at [129, 322] on div "Water Test W2025477591 Edit View Summary Notes 1 Parcel search 2 Require User 3…" at bounding box center [742, 362] width 1485 height 724
paste input "[EMAIL_ADDRESS][DOMAIN_NAME]"
type input "[EMAIL_ADDRESS][DOMAIN_NAME]"
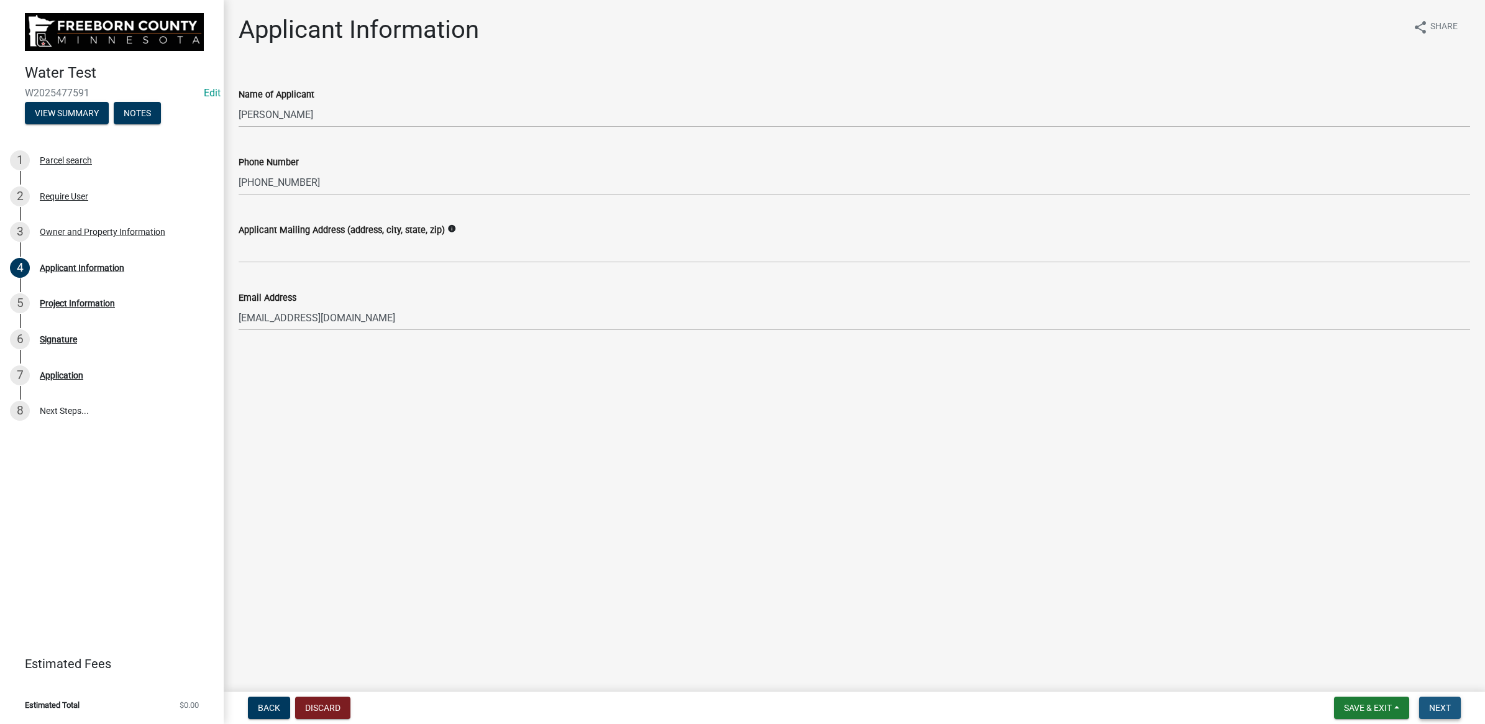
click at [1446, 709] on span "Next" at bounding box center [1440, 708] width 22 height 10
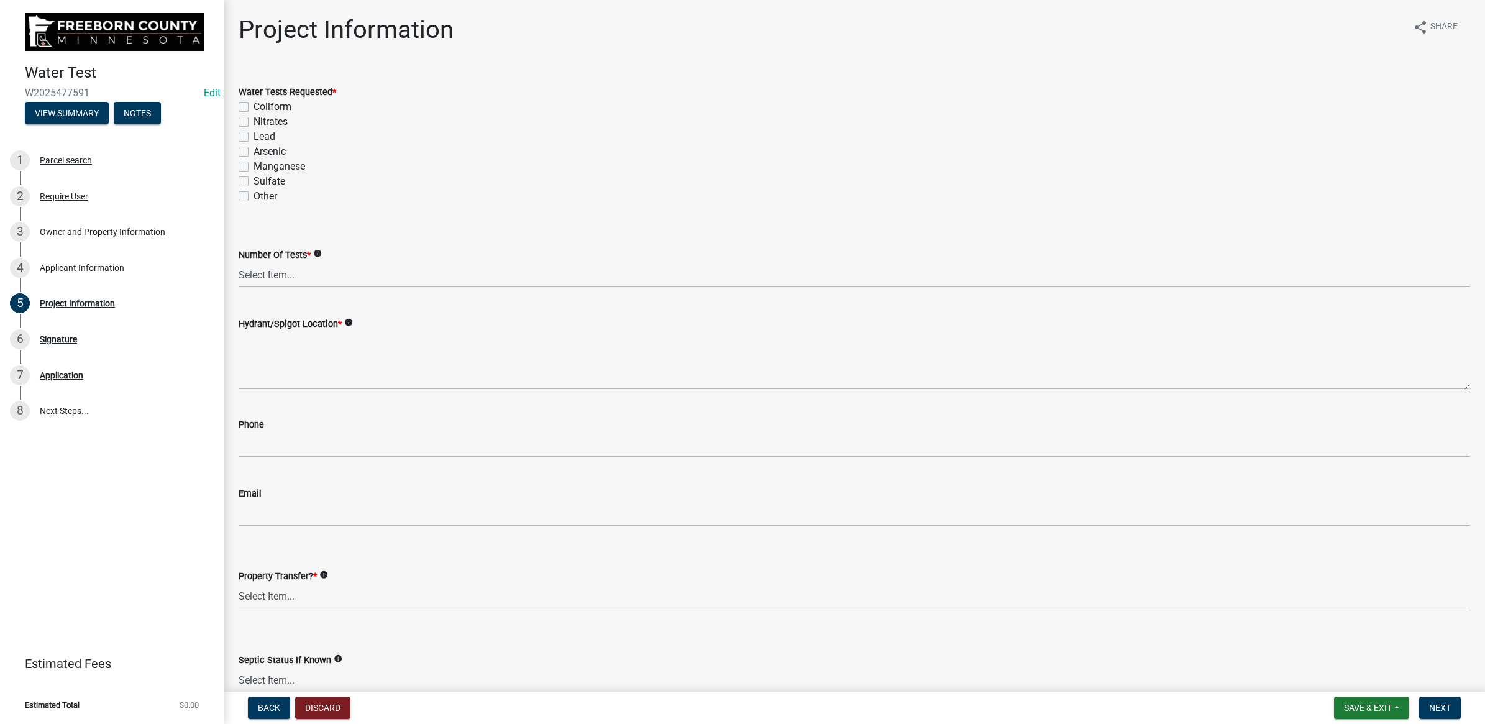
click at [253, 106] on label "Coliform" at bounding box center [272, 106] width 38 height 15
click at [253, 106] on input "Coliform" at bounding box center [257, 103] width 8 height 8
checkbox input "true"
checkbox input "false"
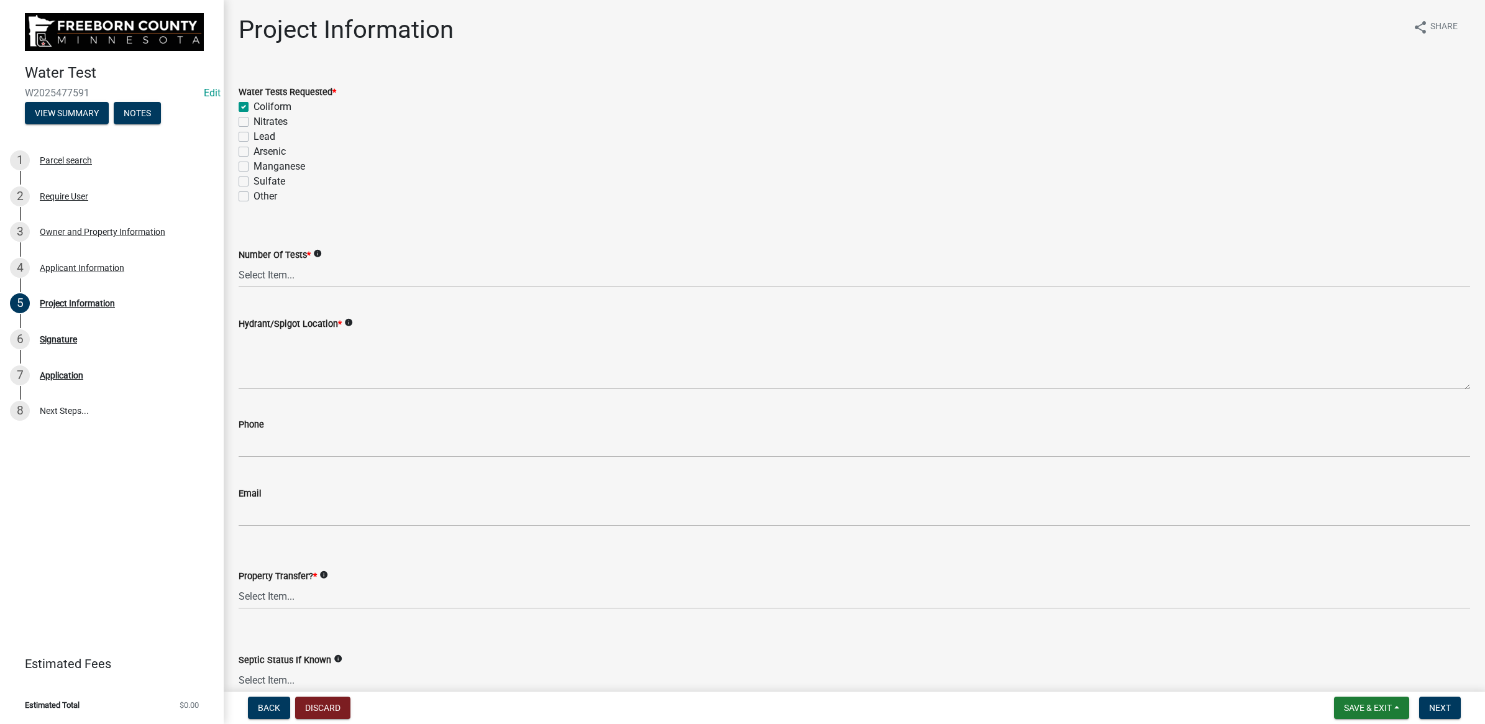
checkbox input "false"
click at [277, 280] on select "Select Item... 1 2 3 4 5 6" at bounding box center [854, 274] width 1231 height 25
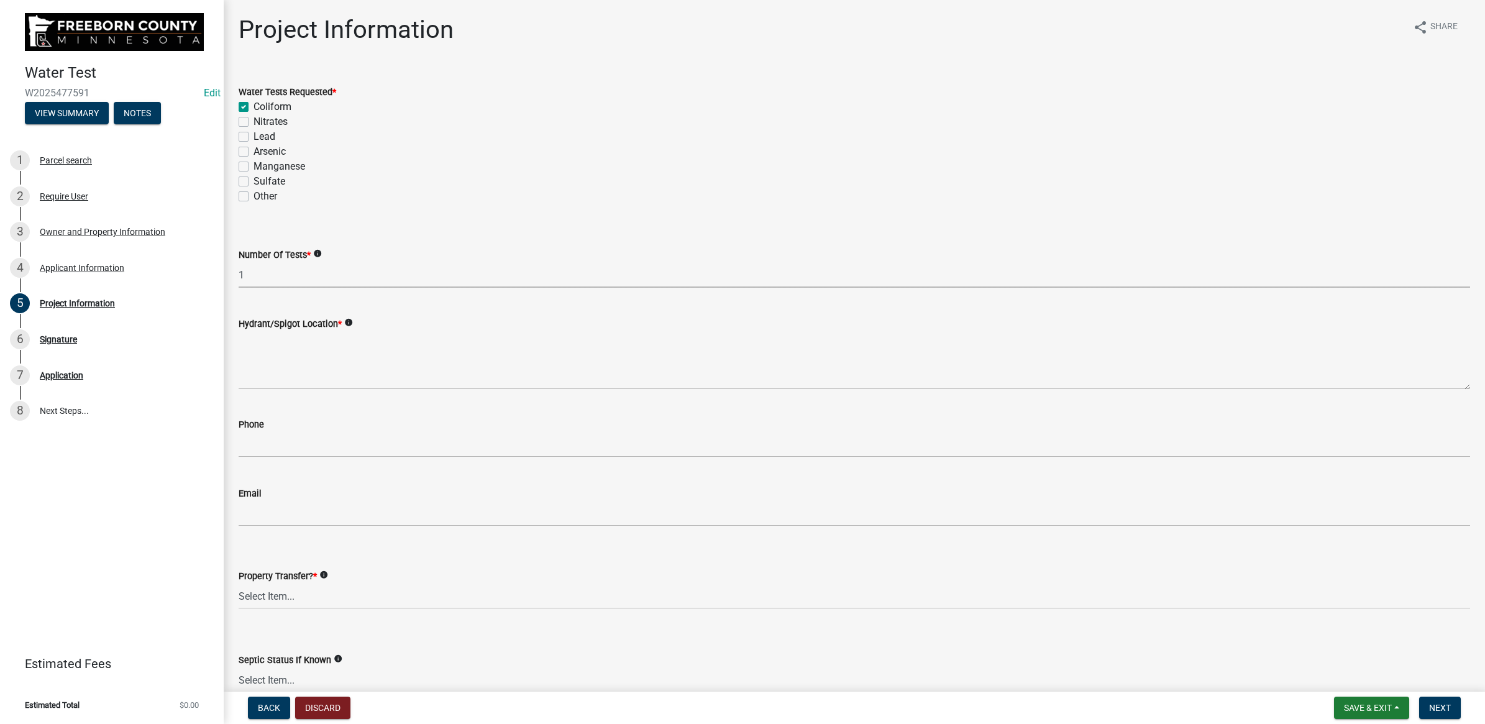
click at [239, 262] on select "Select Item... 1 2 3 4 5 6" at bounding box center [854, 274] width 1231 height 25
select select "f48b8d26-76b9-4c93-9097-2983d6efbe05"
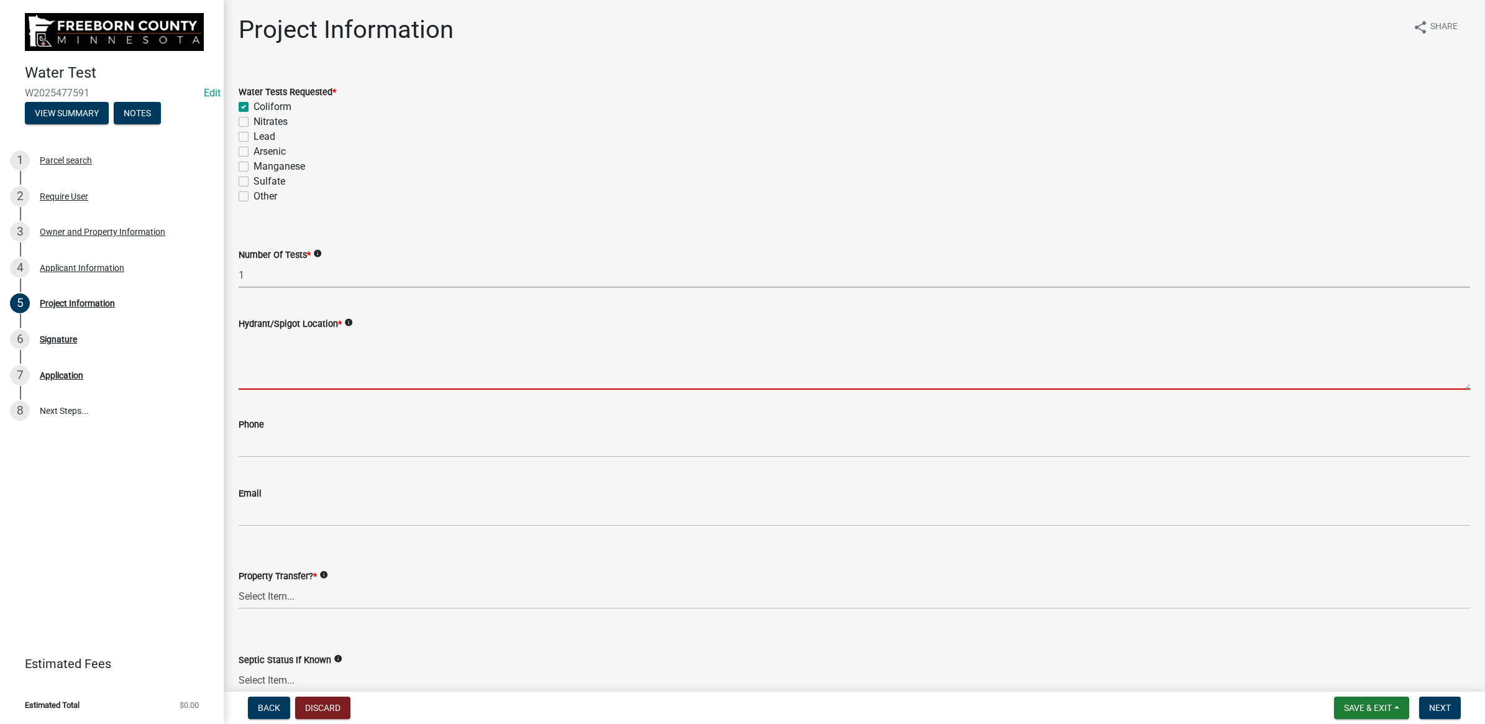
click at [272, 342] on textarea "Hydrant/Spigot Location *" at bounding box center [854, 360] width 1231 height 58
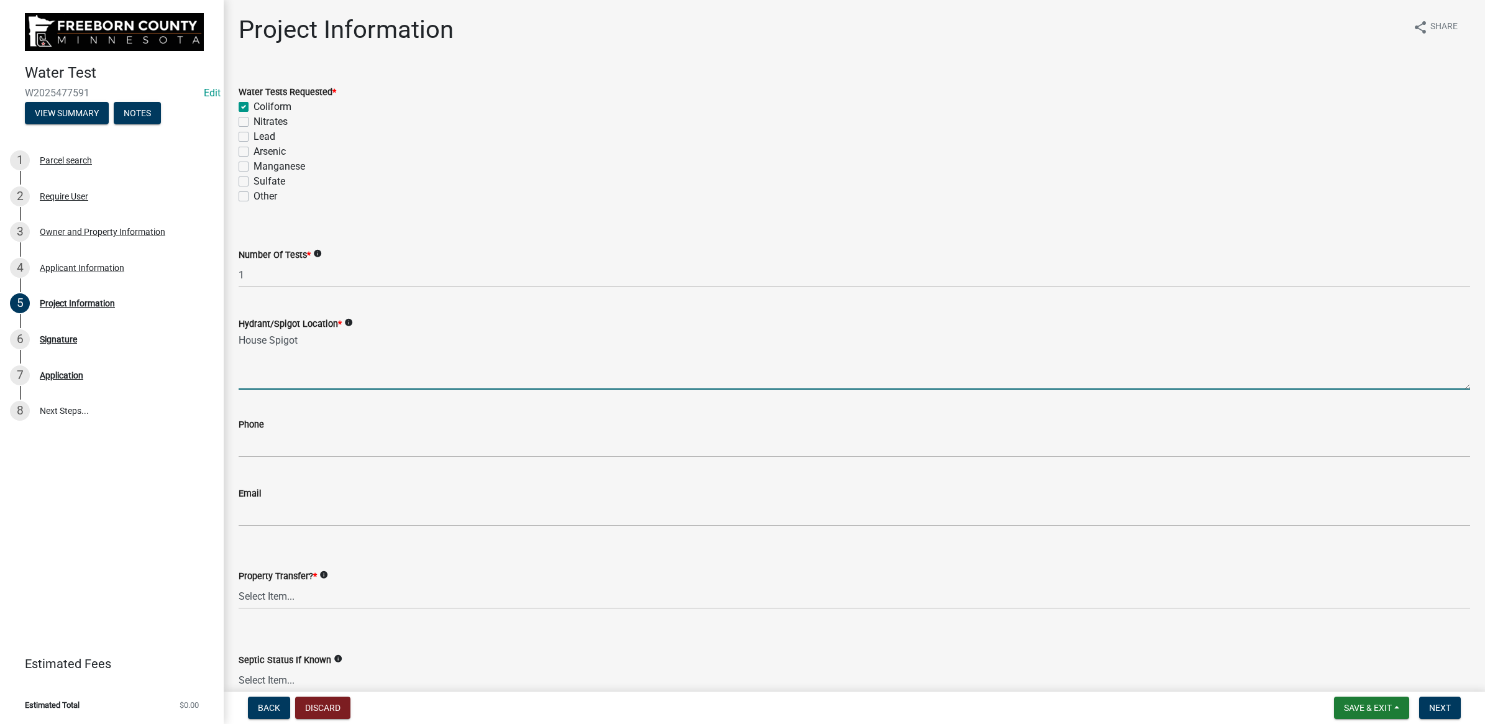
type textarea "House Spigot"
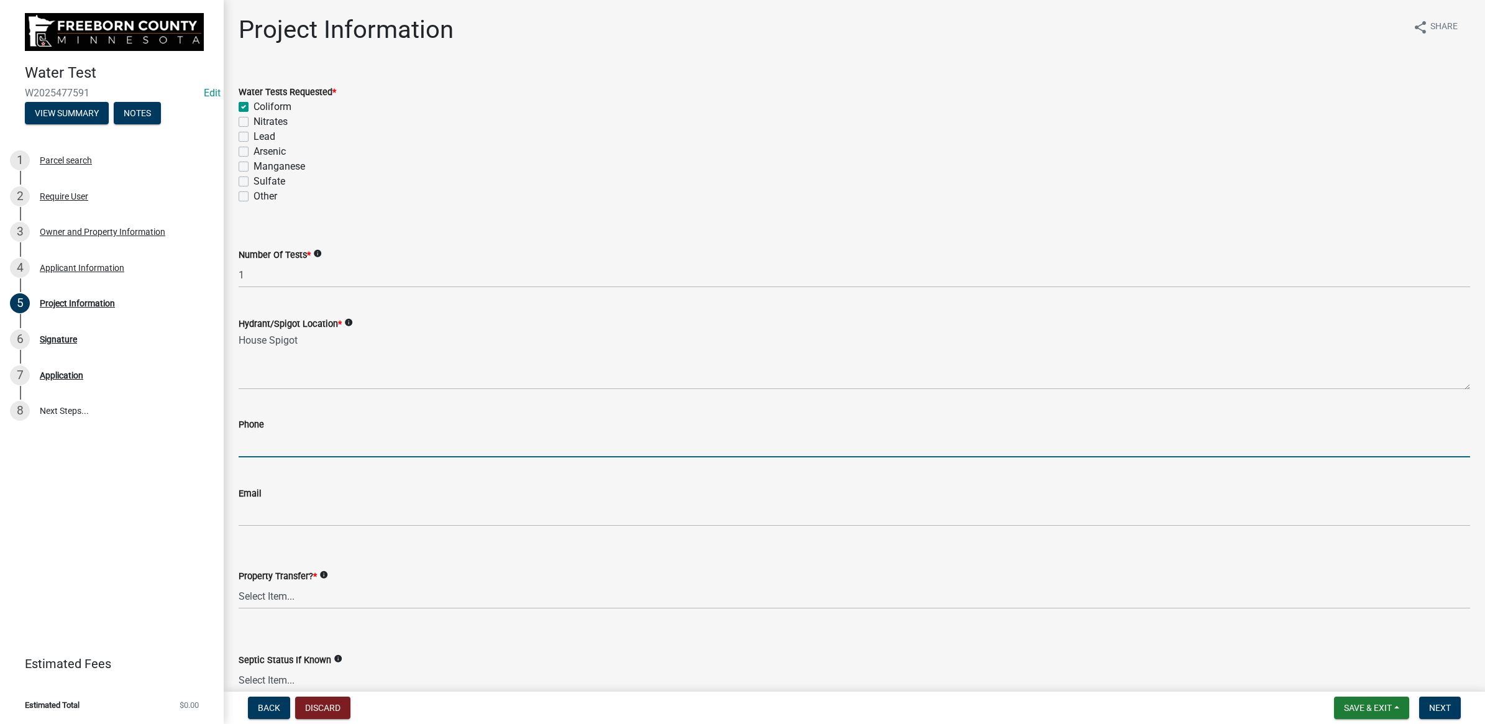
click at [342, 433] on input "text" at bounding box center [854, 444] width 1231 height 25
paste input "[PHONE_NUMBER]"
type input "5073180247"
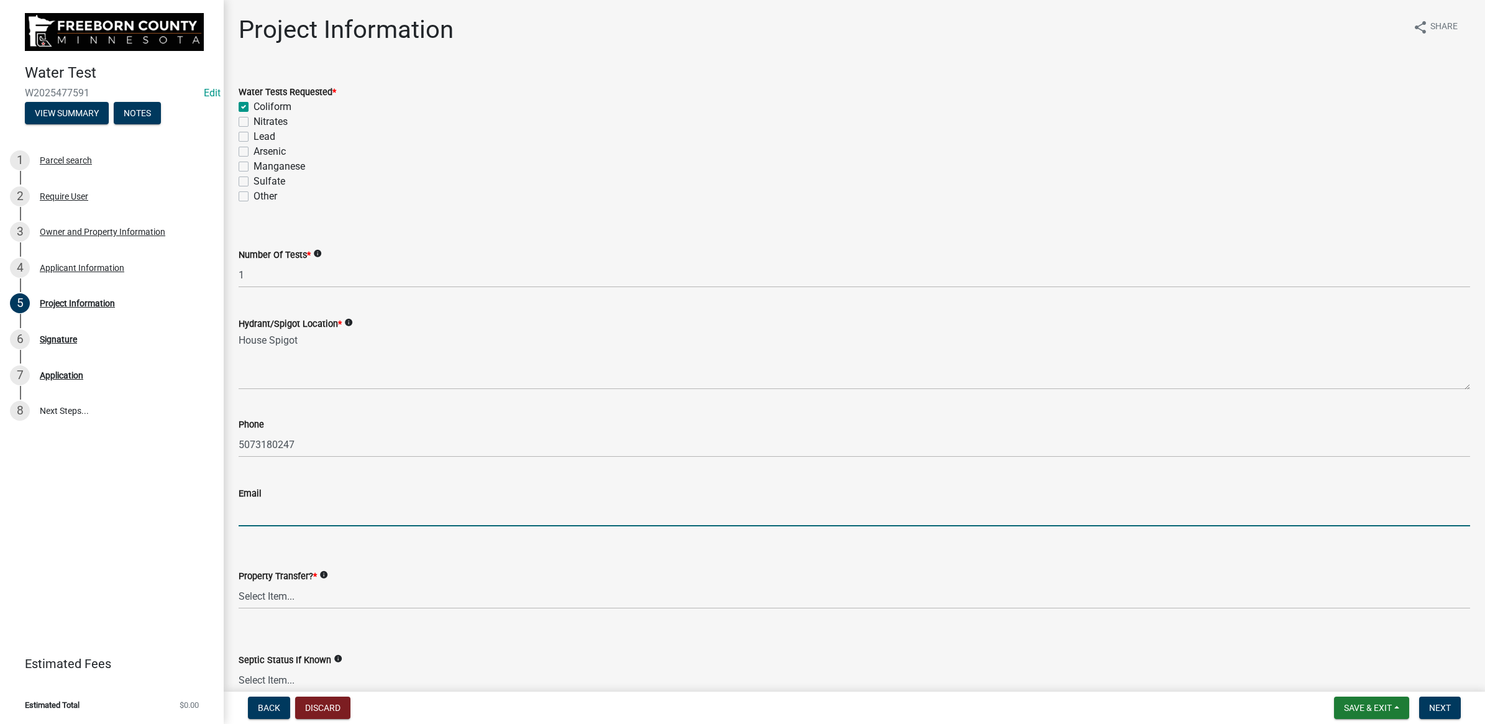
click at [271, 510] on input "Email" at bounding box center [854, 513] width 1231 height 25
paste input "[EMAIL_ADDRESS][DOMAIN_NAME]"
type input "[EMAIL_ADDRESS][DOMAIN_NAME]"
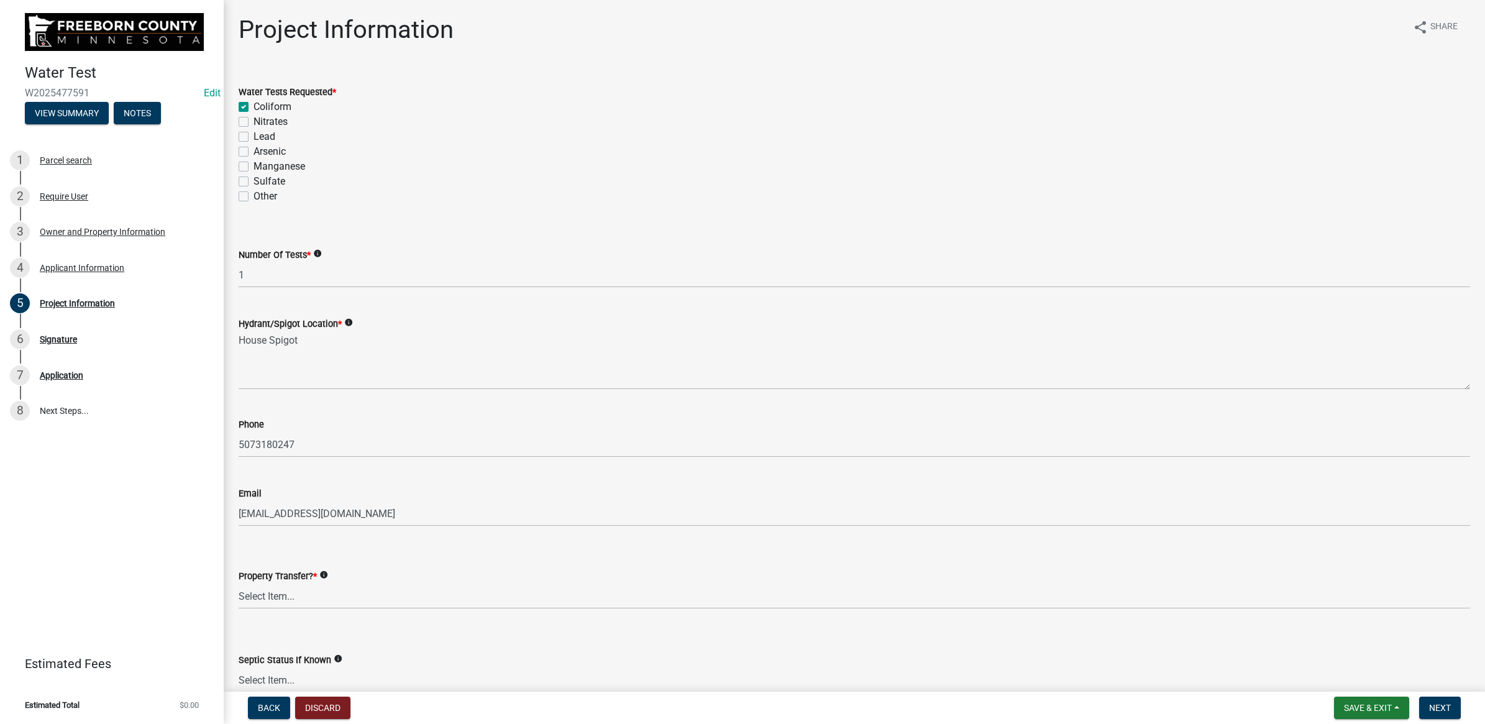
click at [609, 547] on div "Property Transfer? * info Select Item... Yes No" at bounding box center [854, 572] width 1231 height 73
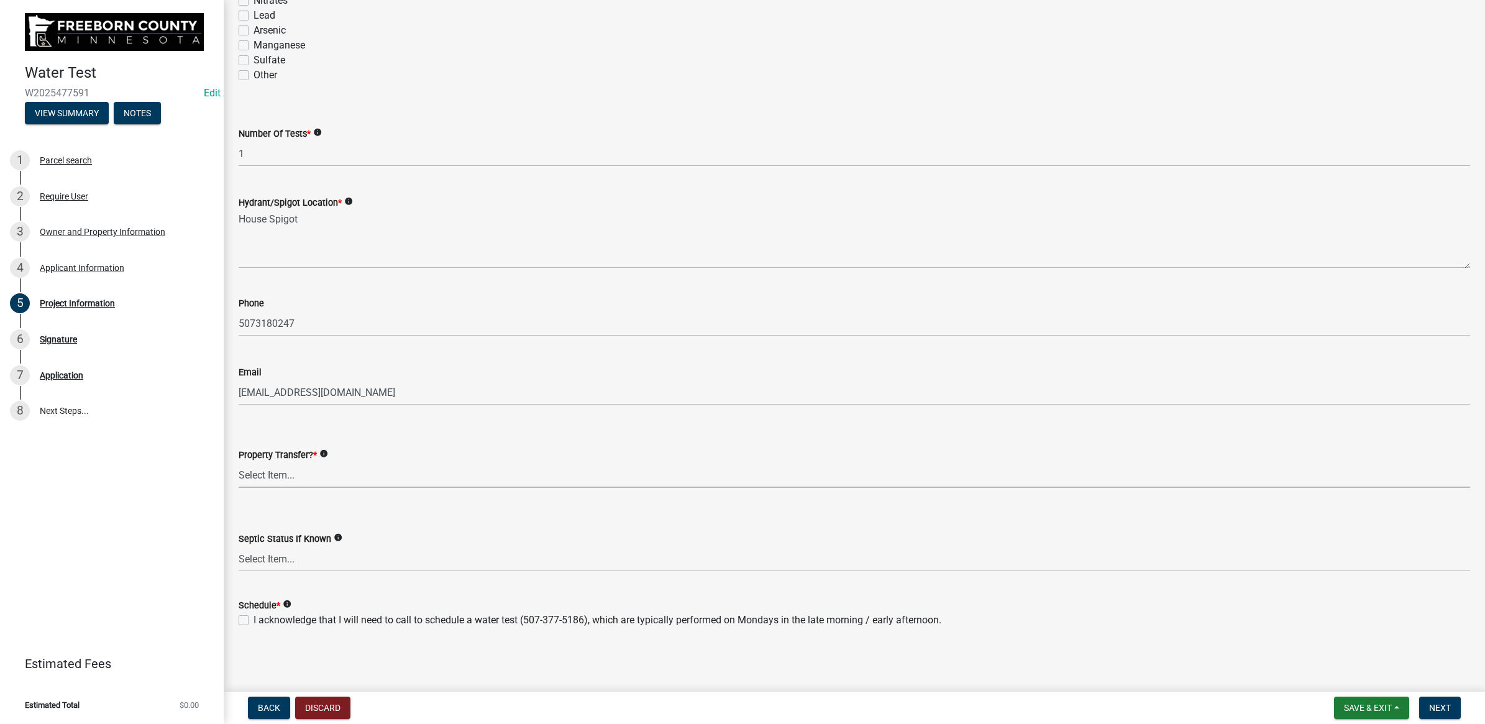
click at [308, 479] on select "Select Item... Yes No" at bounding box center [854, 474] width 1231 height 25
click at [239, 462] on select "Select Item... Yes No" at bounding box center [854, 474] width 1231 height 25
select select "4d7cd8c3-d58f-42af-93eb-f10333895f45"
click at [278, 560] on select "Select Item... Compliant Non-Compliant Unknown" at bounding box center [854, 558] width 1231 height 25
click at [239, 546] on select "Select Item... Compliant Non-Compliant Unknown" at bounding box center [854, 558] width 1231 height 25
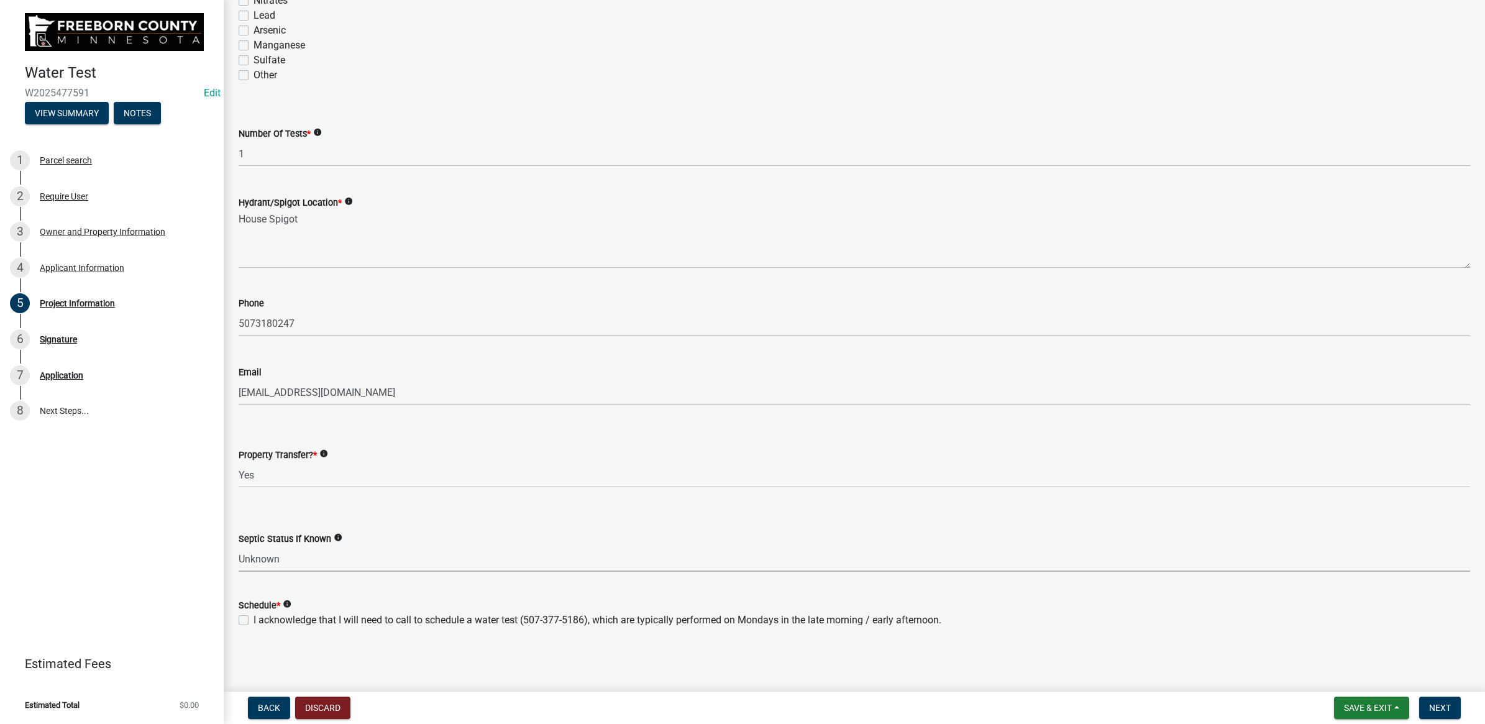
select select "9db5755b-511d-4b48-a270-aea29f4132cf"
click at [253, 616] on label "I acknowledge that I will need to call to schedule a water test (507-377-5186),…" at bounding box center [597, 620] width 688 height 15
click at [253, 616] on input "I acknowledge that I will need to call to schedule a water test (507-377-5186),…" at bounding box center [257, 617] width 8 height 8
checkbox input "true"
click at [1445, 715] on button "Next" at bounding box center [1440, 707] width 42 height 22
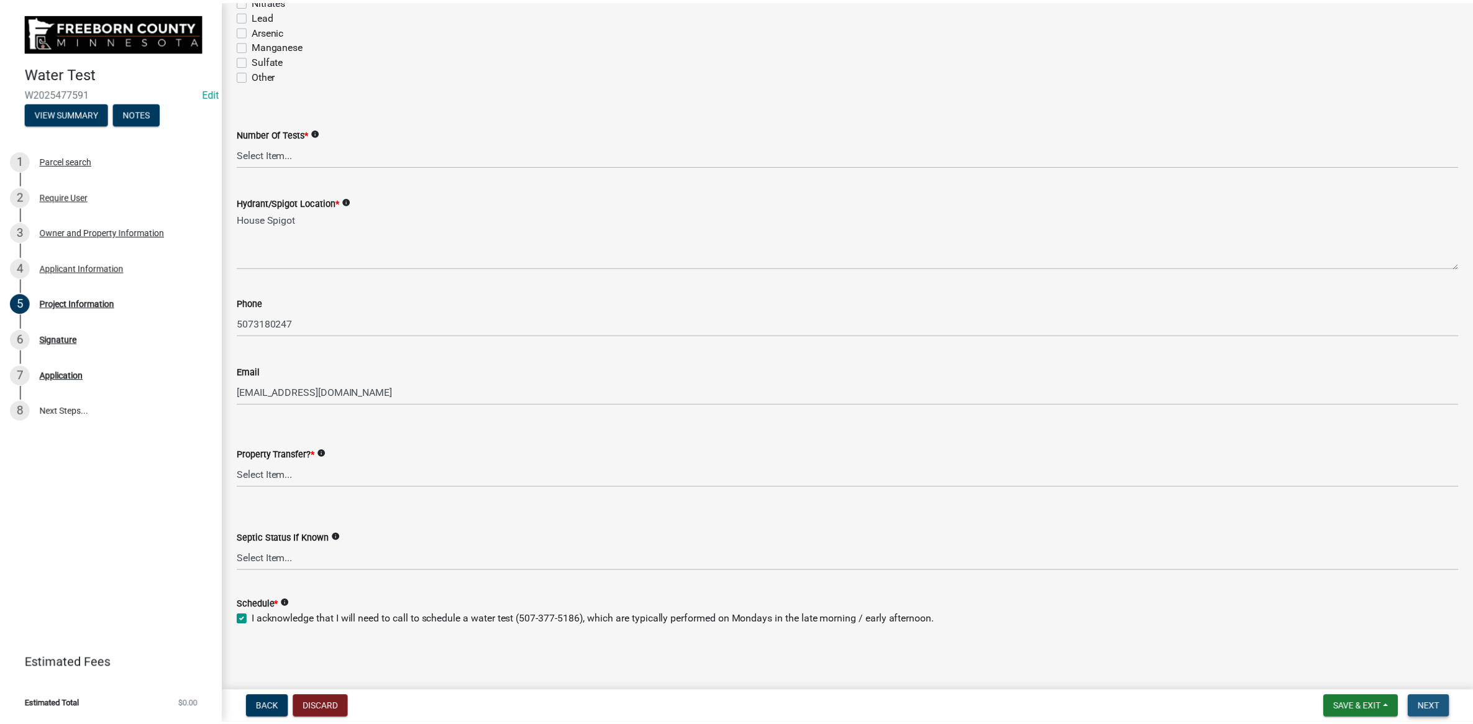
scroll to position [0, 0]
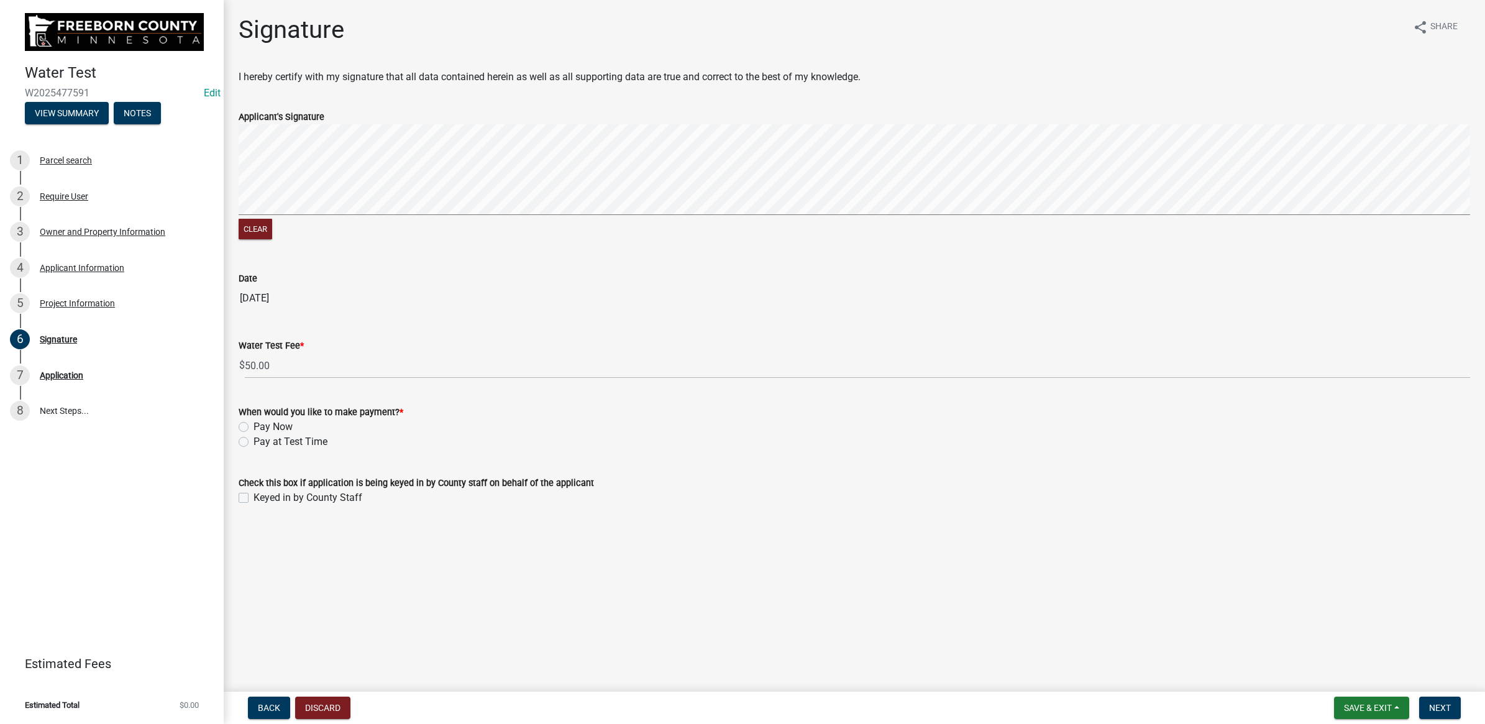
drag, startPoint x: 240, startPoint y: 439, endPoint x: 244, endPoint y: 455, distance: 16.4
click at [253, 439] on label "Pay at Test Time" at bounding box center [290, 441] width 74 height 15
click at [253, 439] on input "Pay at Test Time" at bounding box center [257, 438] width 8 height 8
radio input "true"
click at [253, 494] on label "Keyed in by County Staff" at bounding box center [307, 497] width 109 height 15
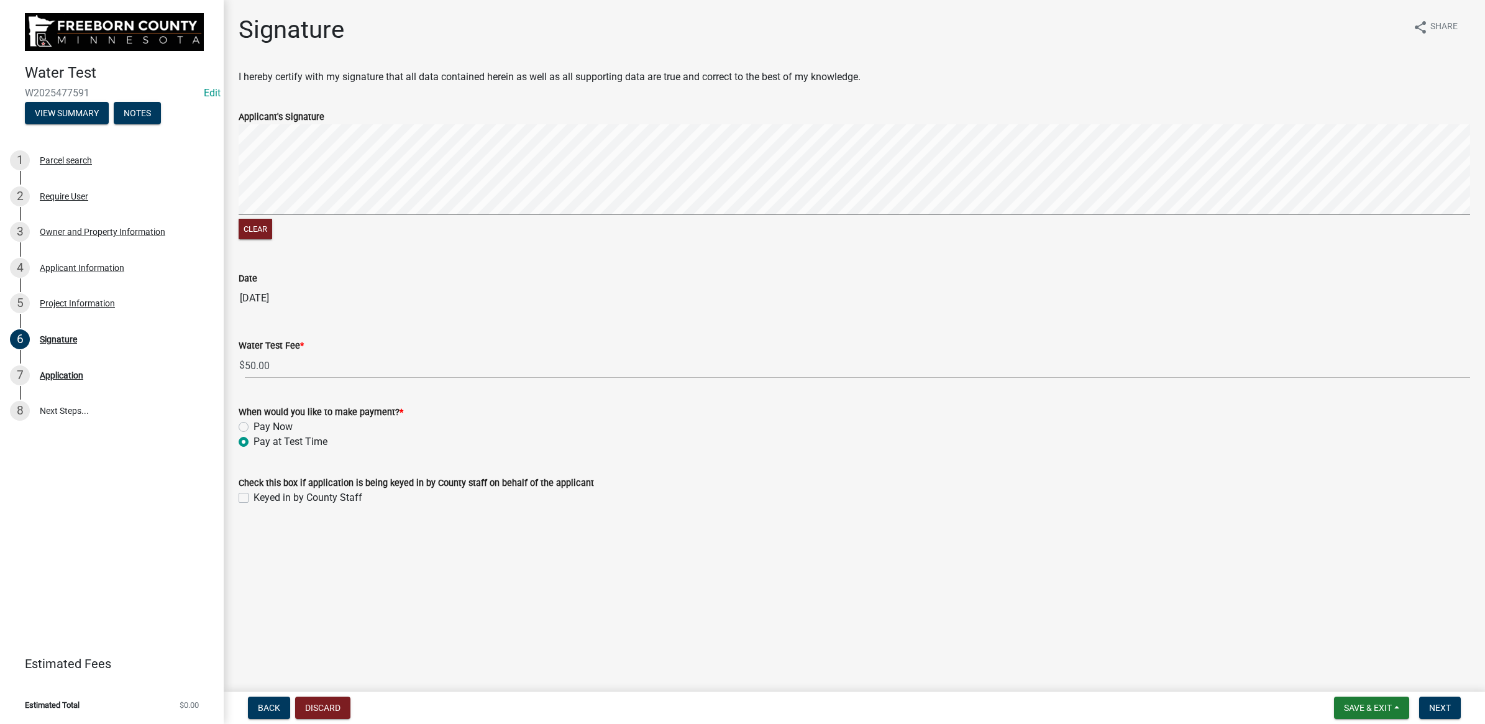
click at [253, 494] on input "Keyed in by County Staff" at bounding box center [257, 494] width 8 height 8
checkbox input "true"
click at [1441, 710] on span "Next" at bounding box center [1440, 708] width 22 height 10
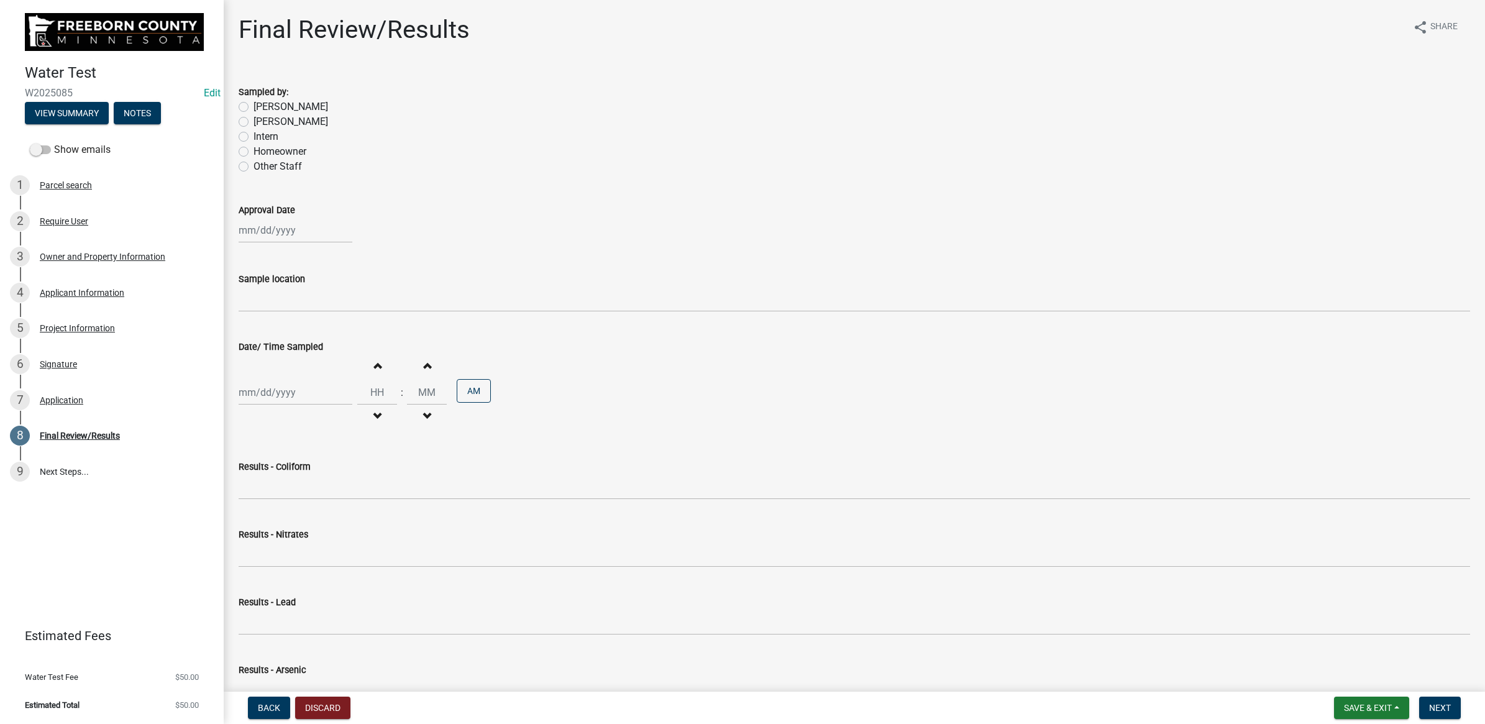
click at [253, 107] on label "[PERSON_NAME]" at bounding box center [290, 106] width 75 height 15
click at [253, 107] on input "[PERSON_NAME]" at bounding box center [257, 103] width 8 height 8
radio input "true"
select select "9"
select select "2025"
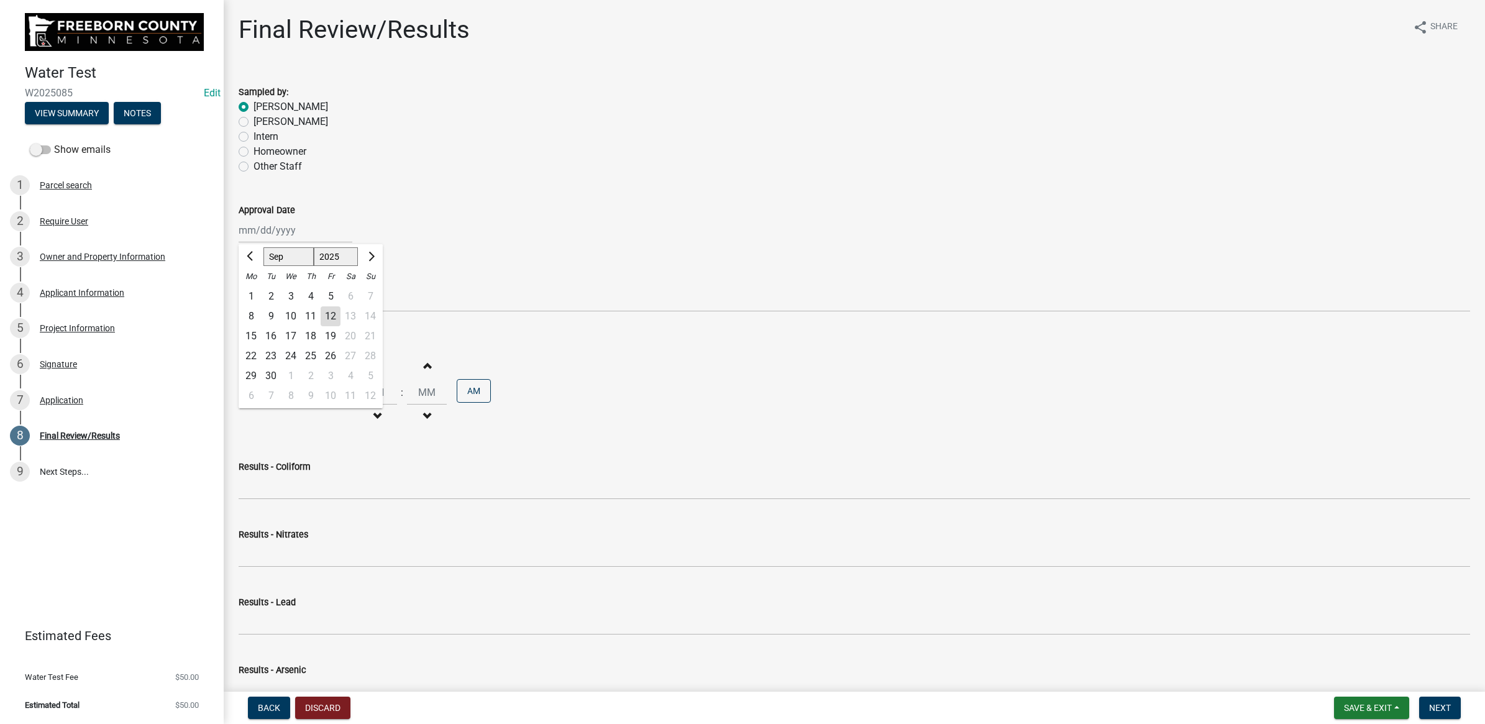
click at [262, 229] on div "[PERSON_NAME] Feb Mar Apr [PERSON_NAME][DATE] Oct Nov [DATE] 1526 1527 1528 152…" at bounding box center [296, 229] width 114 height 25
click at [334, 311] on div "12" at bounding box center [331, 316] width 20 height 20
type input "[DATE]"
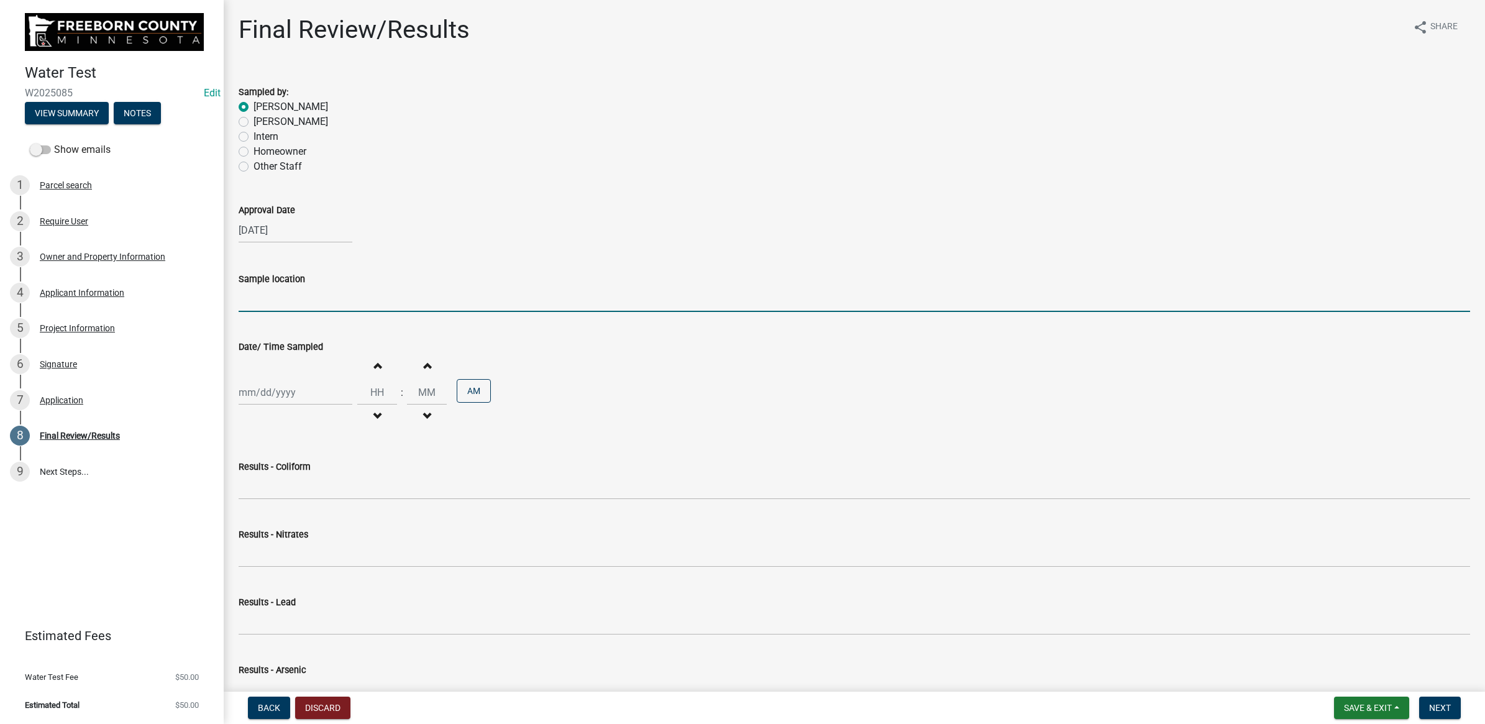
click at [306, 303] on input "Sample location" at bounding box center [854, 298] width 1231 height 25
type input "House Spigot"
click at [1356, 701] on button "Save & Exit" at bounding box center [1371, 707] width 75 height 22
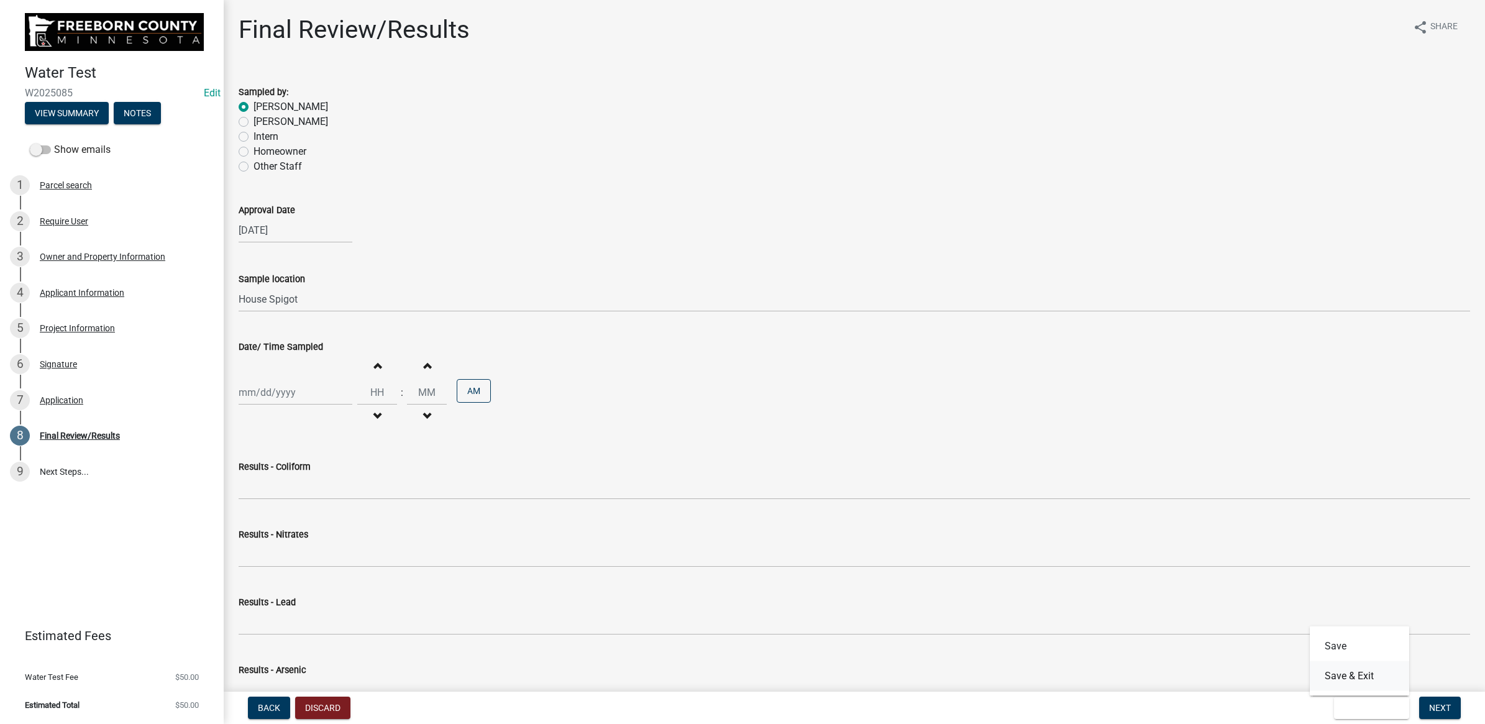
click at [1352, 673] on button "Save & Exit" at bounding box center [1359, 676] width 99 height 30
